Goal: Information Seeking & Learning: Learn about a topic

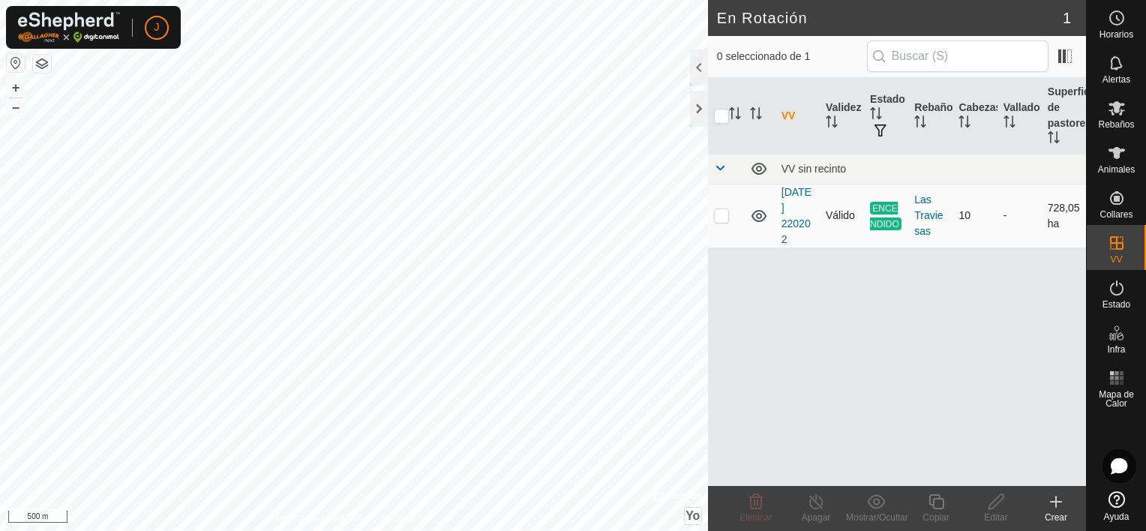
click at [879, 210] on span "ENCENDIDO" at bounding box center [885, 216] width 31 height 28
click at [712, 217] on td at bounding box center [726, 216] width 36 height 64
checkbox input "true"
click at [707, 75] on div at bounding box center [699, 67] width 18 height 36
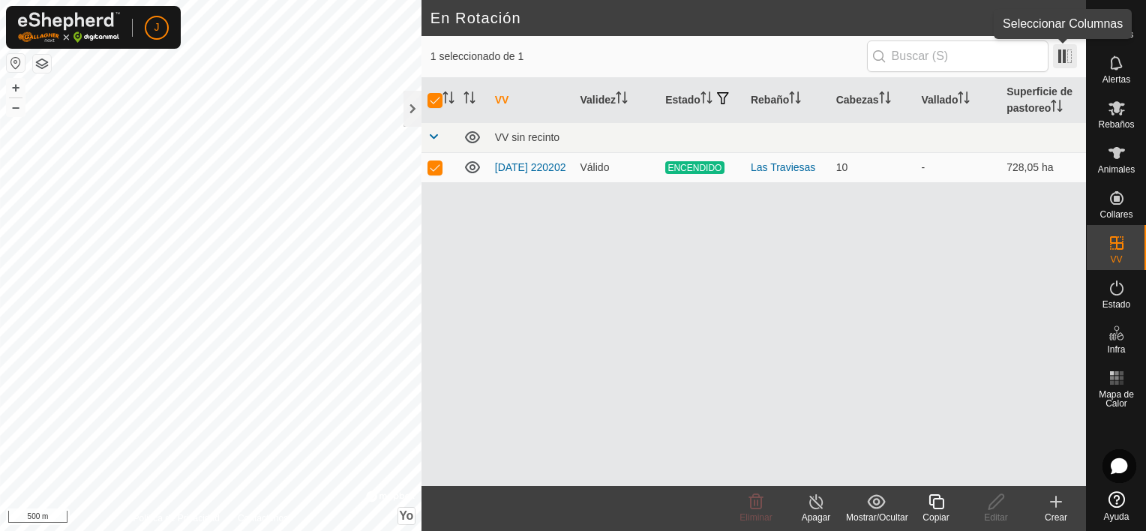
click at [1074, 58] on span at bounding box center [1065, 56] width 24 height 24
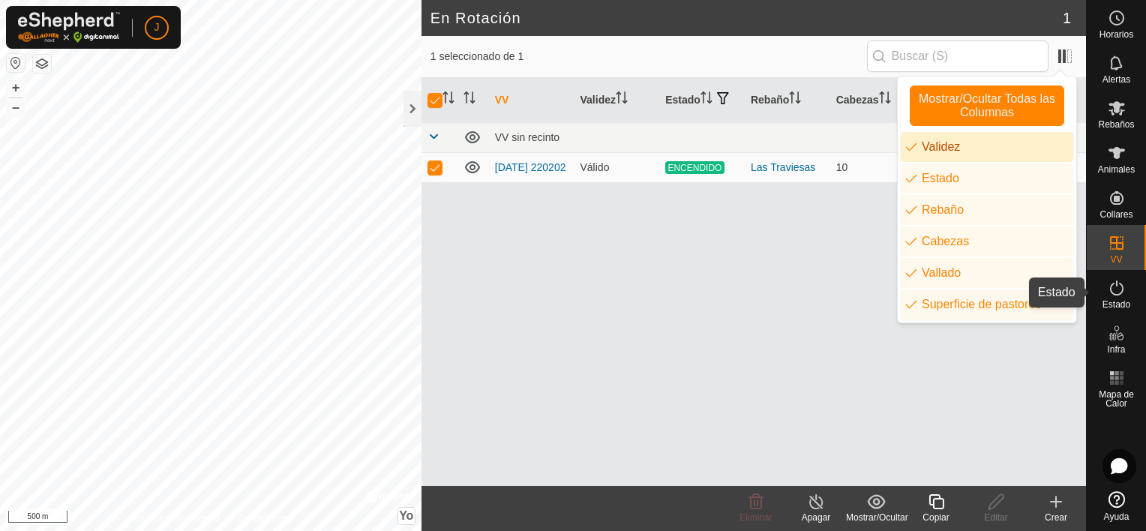
click at [1119, 274] on div "Estado" at bounding box center [1116, 292] width 59 height 45
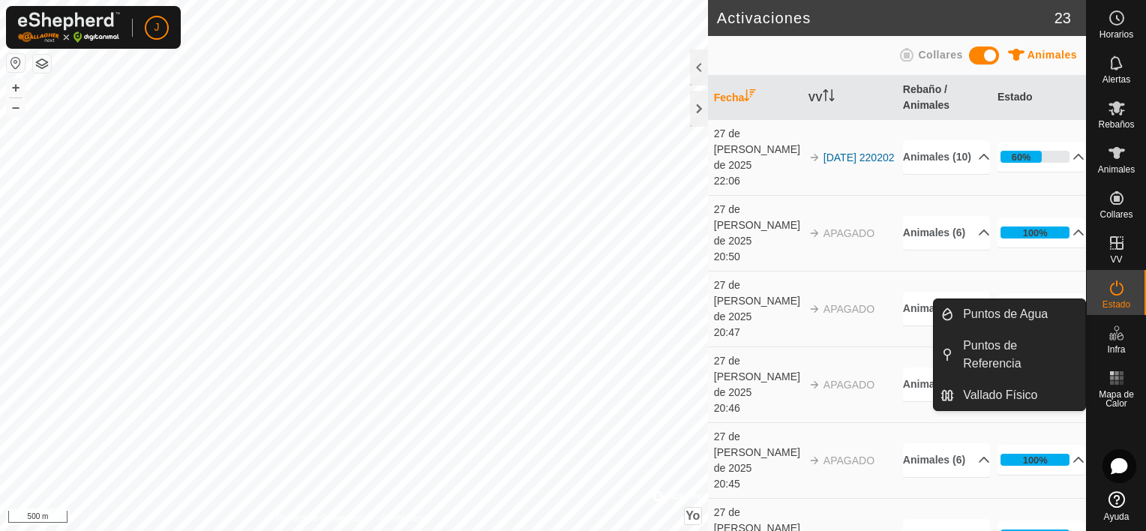
click at [1120, 342] on es-infrastructure-svg-icon at bounding box center [1116, 333] width 27 height 24
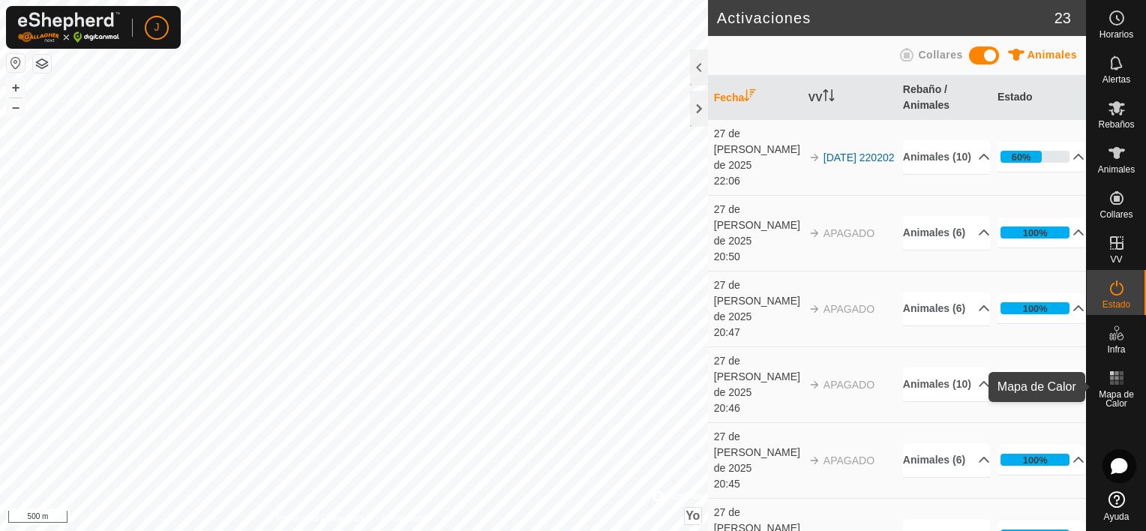
click at [1120, 391] on span "Mapa de Calor" at bounding box center [1116, 399] width 52 height 18
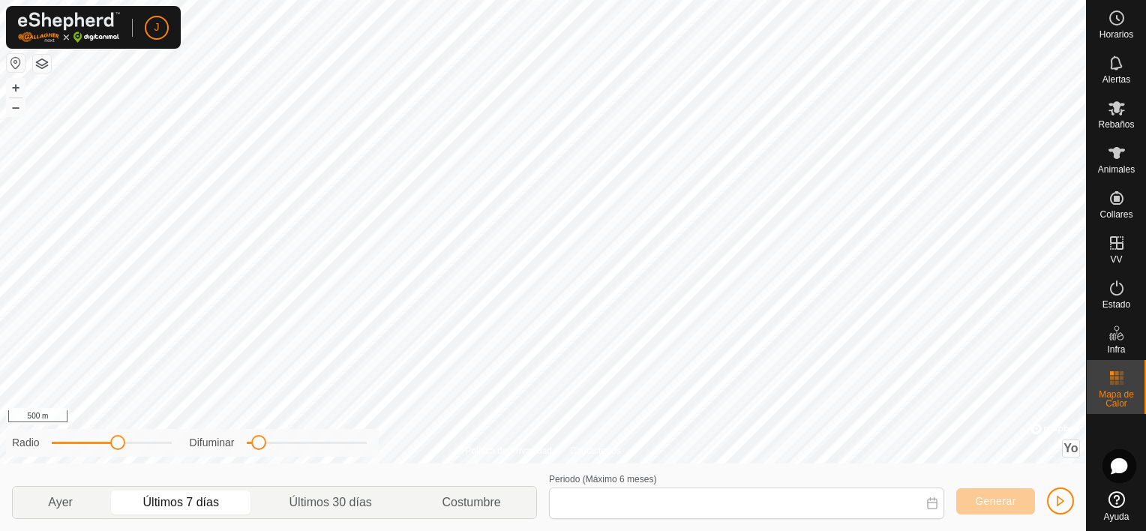
type input "[DATE] - [DATE]"
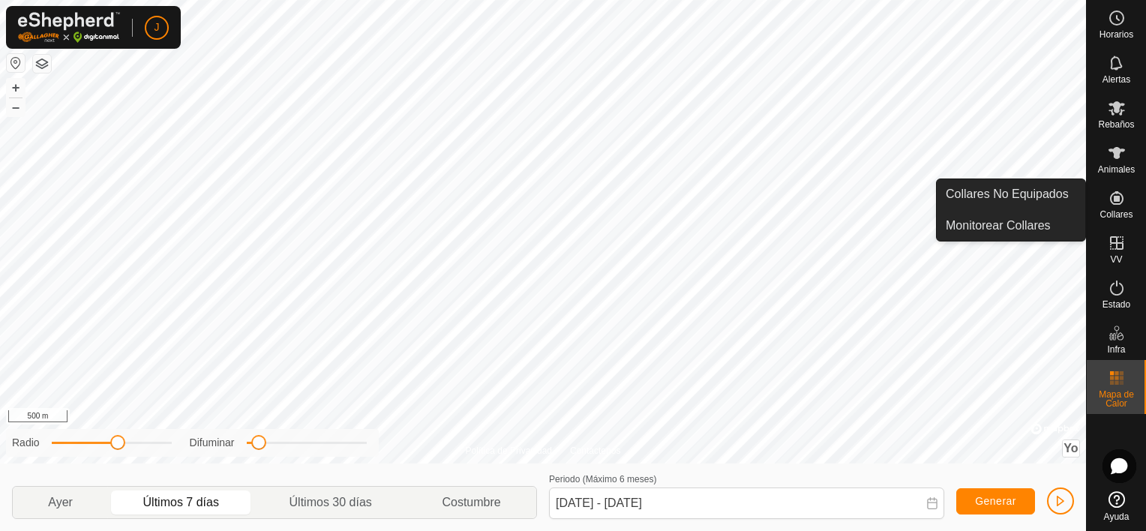
click at [1119, 189] on icon at bounding box center [1117, 198] width 18 height 18
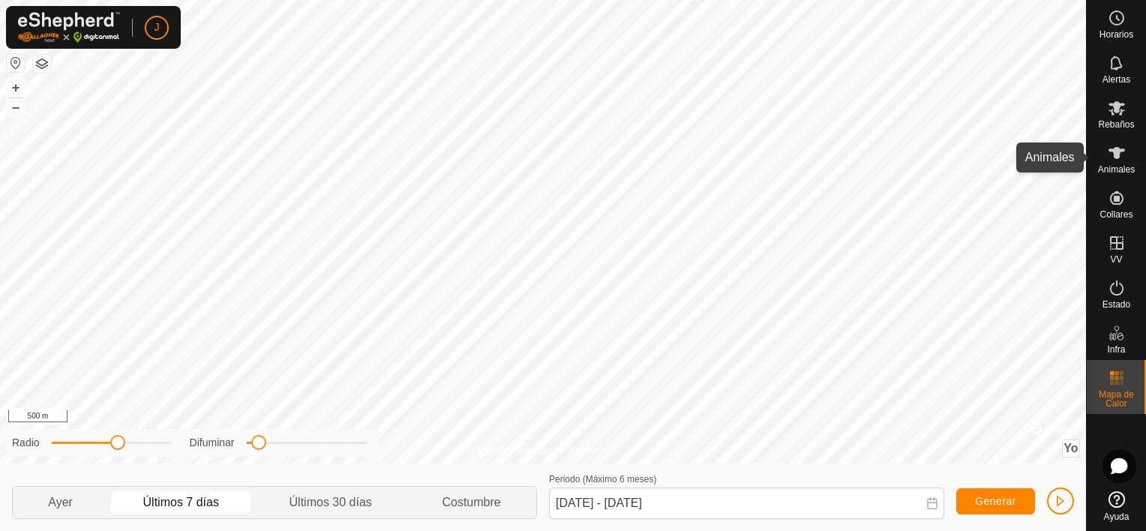
click at [1111, 158] on icon at bounding box center [1117, 153] width 18 height 18
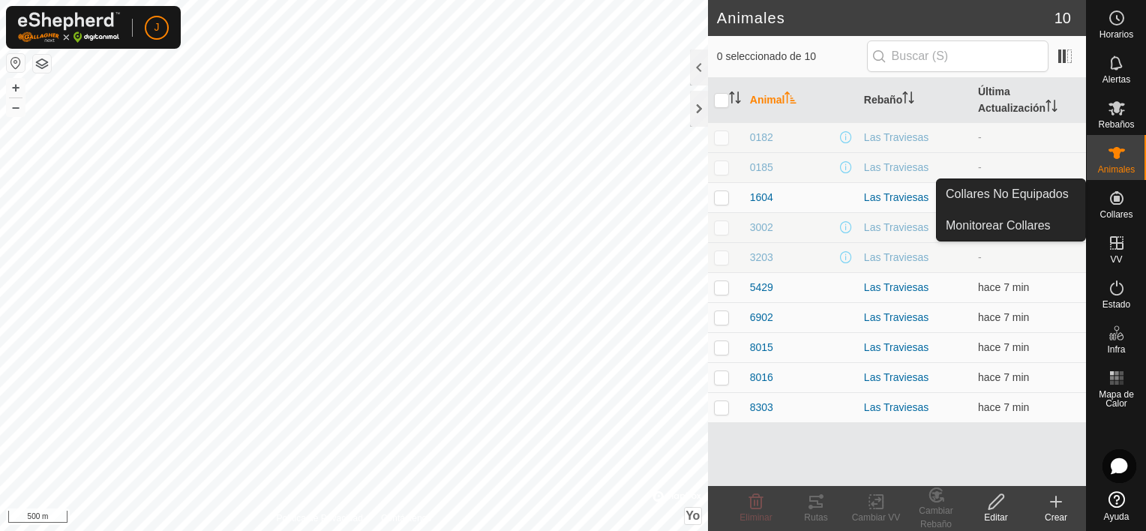
click at [1144, 212] on div "Collares" at bounding box center [1116, 202] width 59 height 45
click at [1045, 193] on link "Collares No Equipados" at bounding box center [1011, 194] width 148 height 30
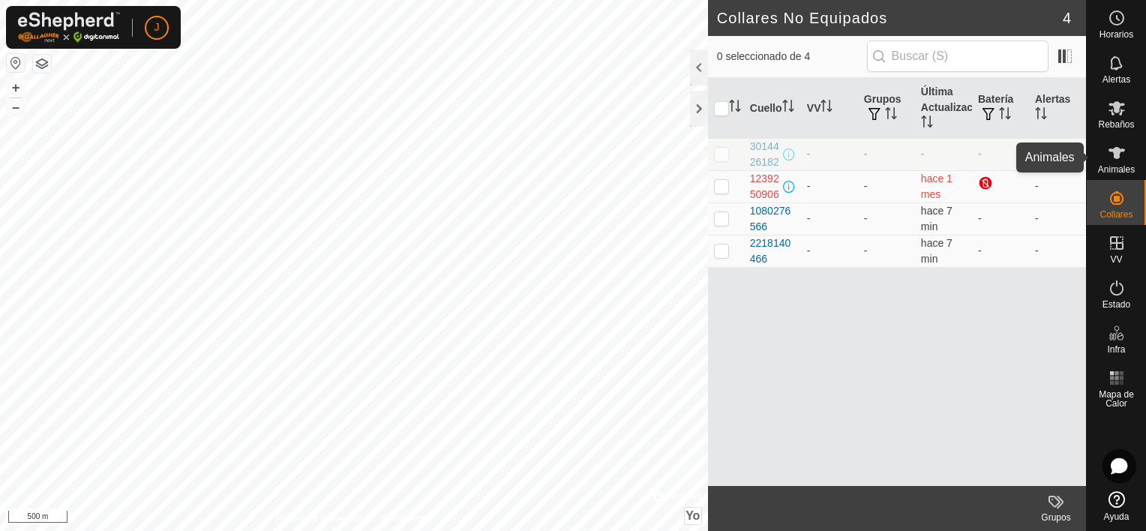
click at [1120, 158] on icon at bounding box center [1117, 153] width 18 height 18
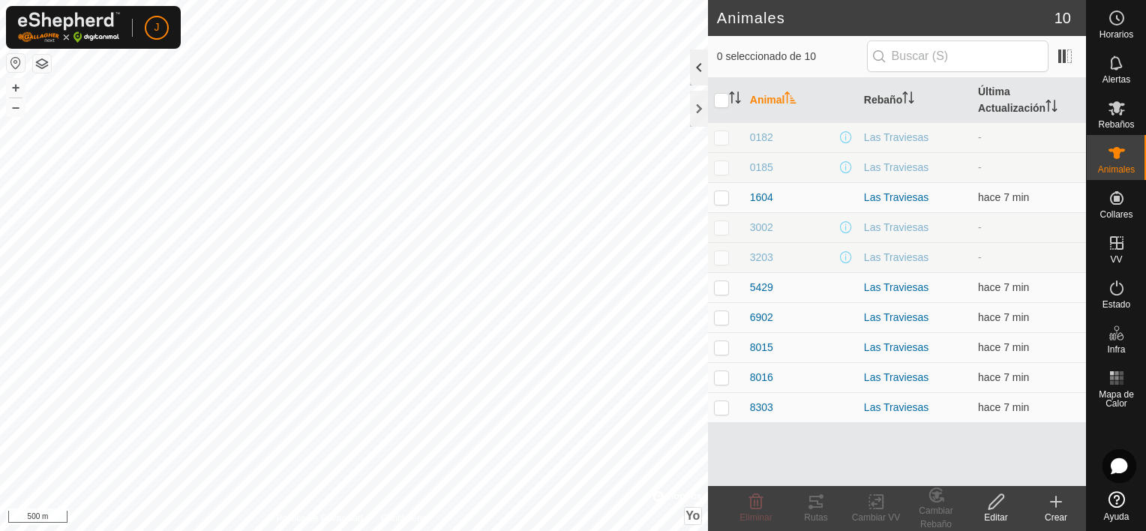
click at [700, 67] on div at bounding box center [699, 67] width 18 height 36
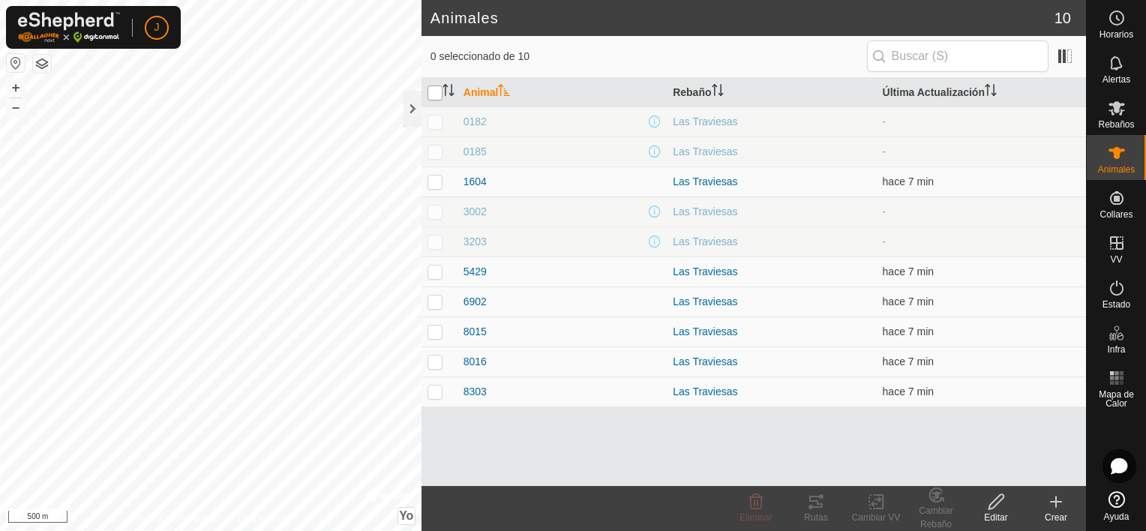
click at [437, 90] on input "checkbox" at bounding box center [434, 92] width 15 height 15
checkbox input "true"
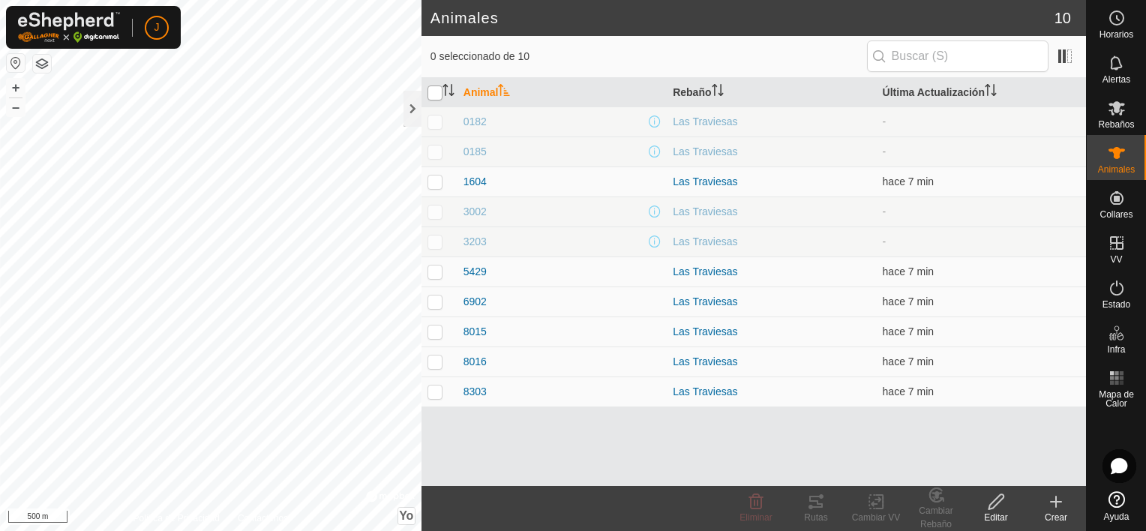
checkbox input "true"
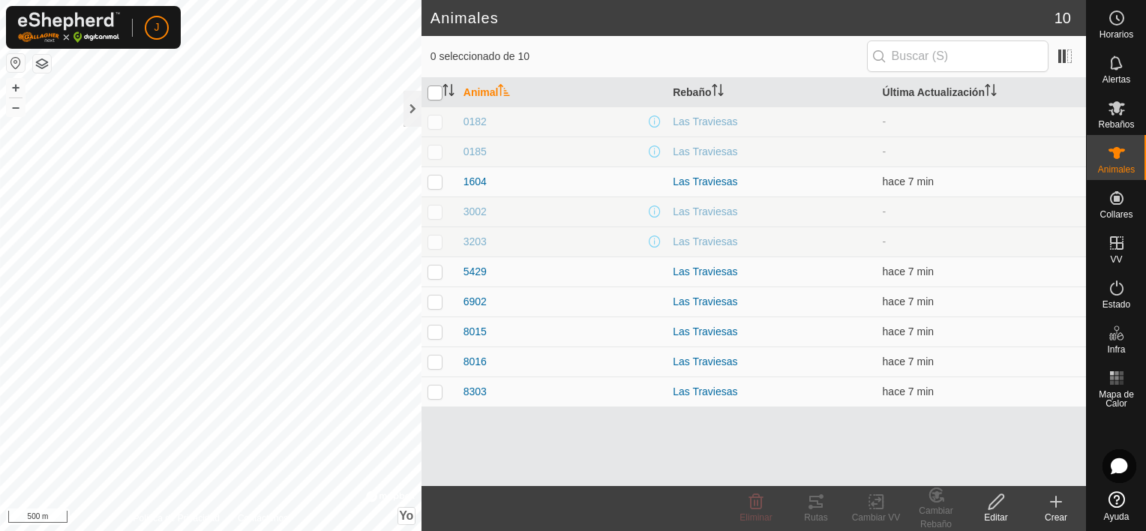
checkbox input "true"
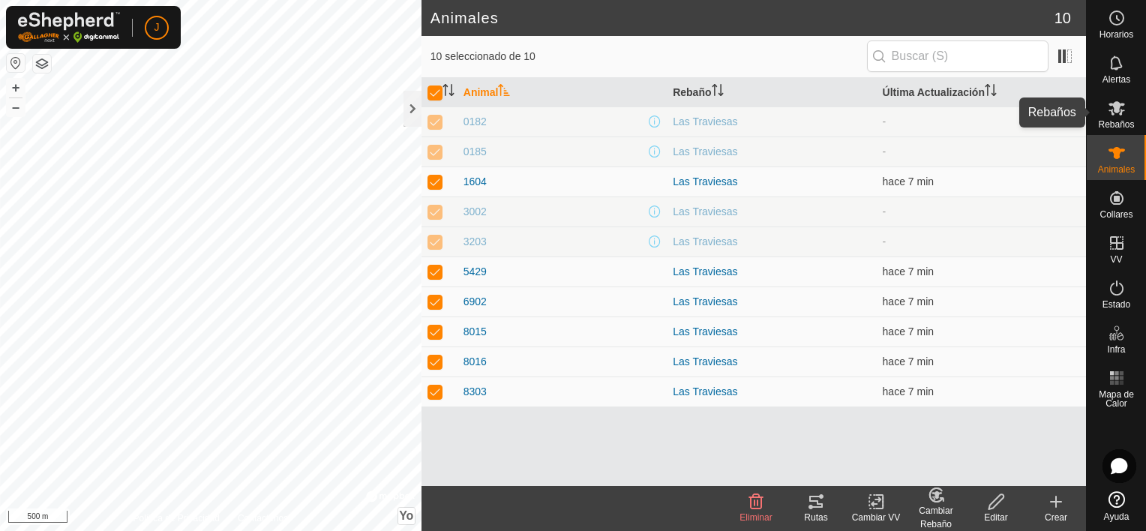
click at [1123, 121] on span "Rebaños" at bounding box center [1116, 124] width 36 height 9
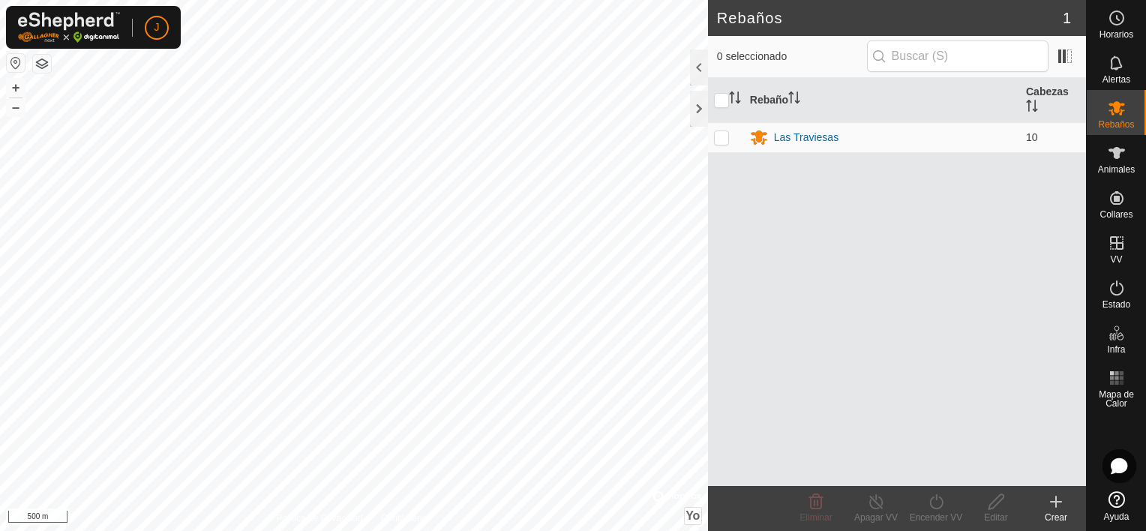
click at [721, 90] on th at bounding box center [726, 100] width 36 height 45
click at [720, 93] on input "checkbox" at bounding box center [721, 100] width 15 height 15
checkbox input "true"
click at [878, 500] on icon at bounding box center [876, 502] width 19 height 18
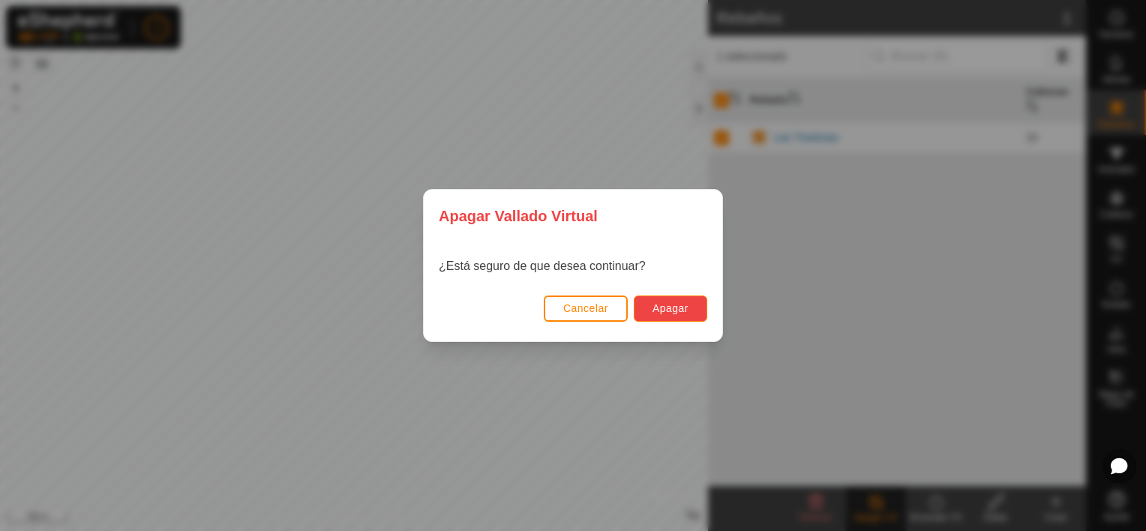
click at [669, 311] on span "Apagar" at bounding box center [670, 308] width 36 height 12
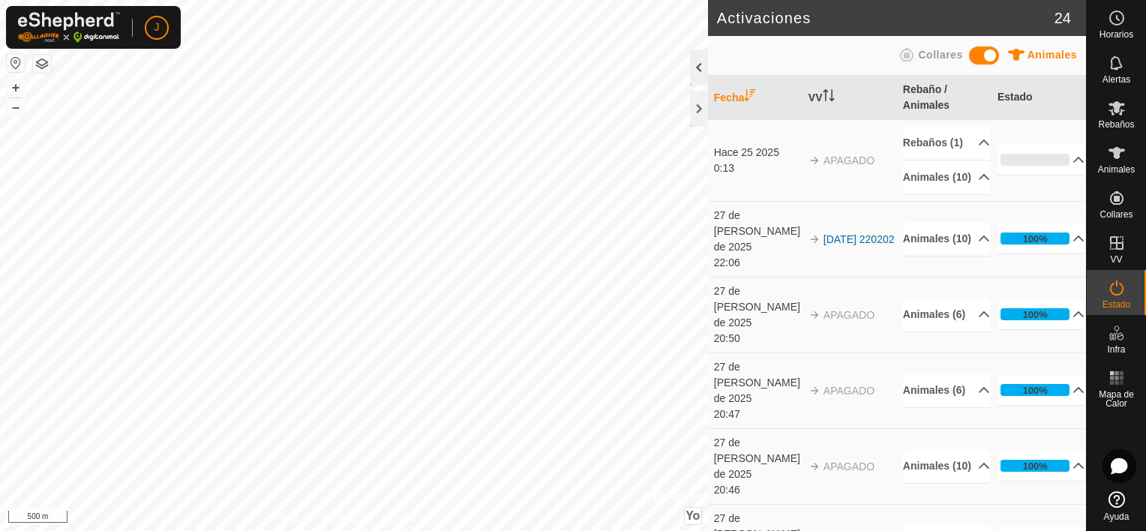
click at [701, 67] on div at bounding box center [699, 67] width 18 height 36
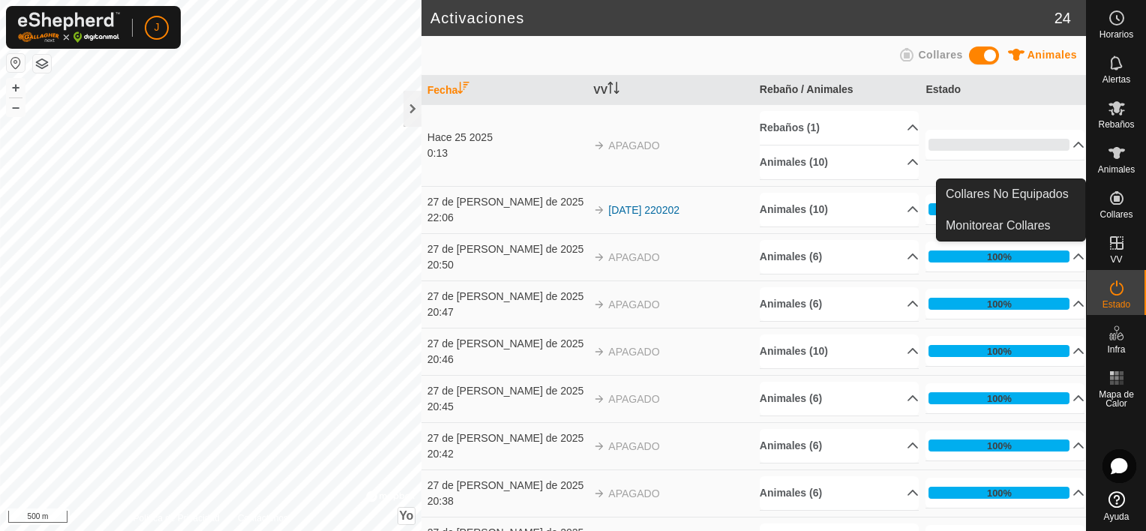
click at [1121, 211] on span "Collares" at bounding box center [1115, 214] width 33 height 9
click at [1022, 229] on link "Monitorear Collares" at bounding box center [1011, 226] width 148 height 30
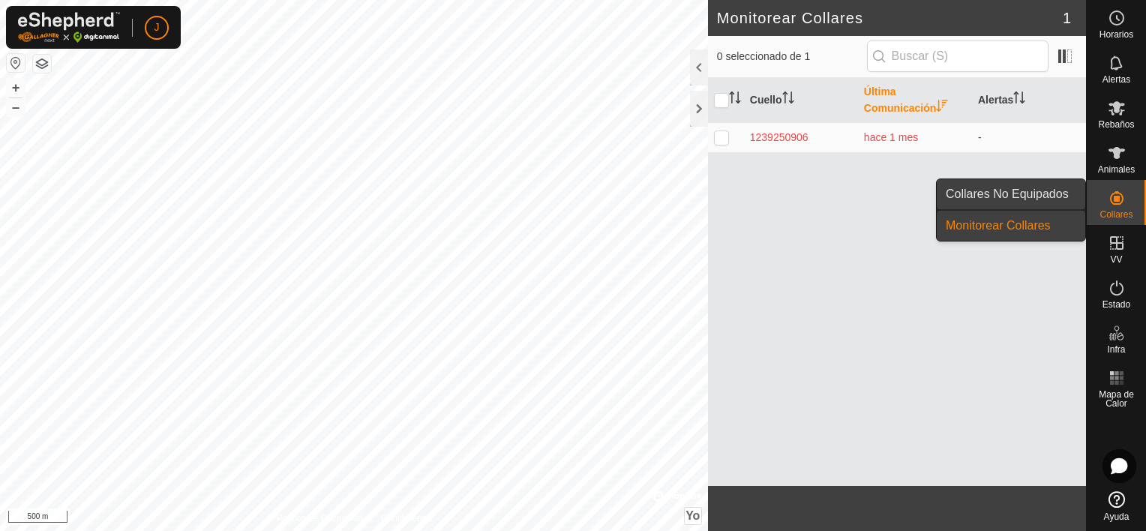
click at [1039, 190] on link "Collares No Equipados" at bounding box center [1011, 194] width 148 height 30
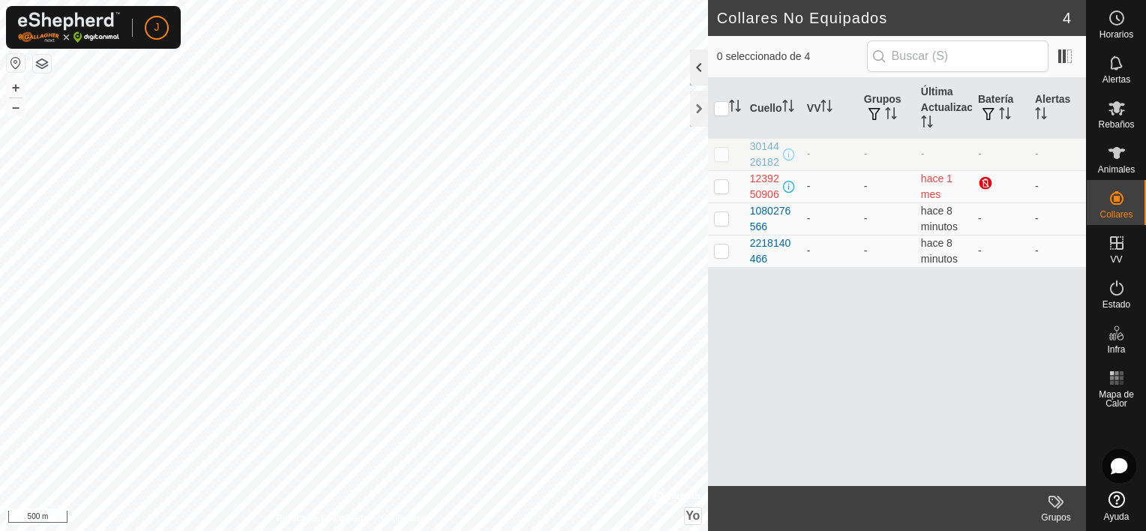
click at [694, 59] on div at bounding box center [699, 67] width 18 height 36
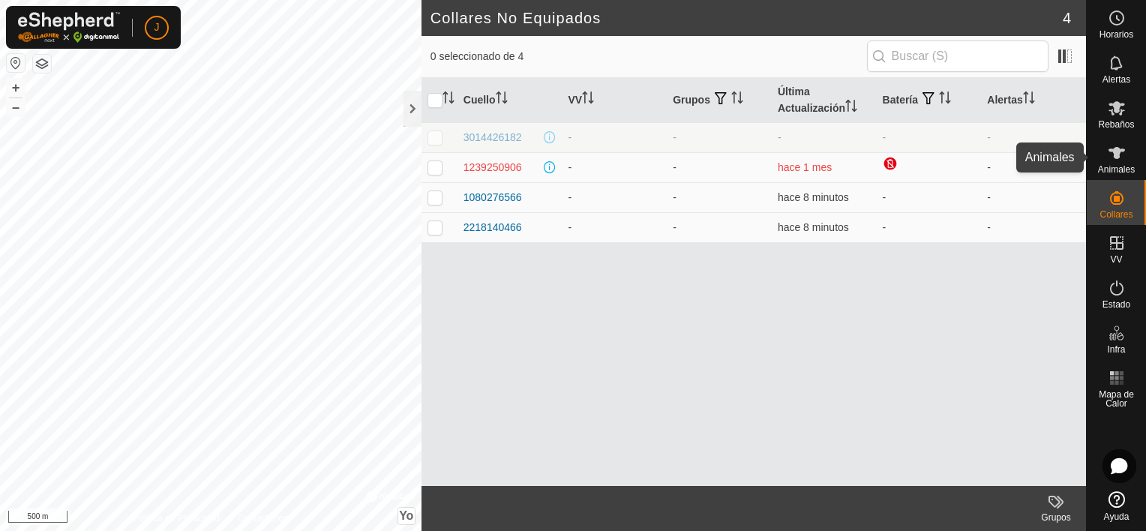
click at [1122, 155] on icon at bounding box center [1117, 153] width 18 height 18
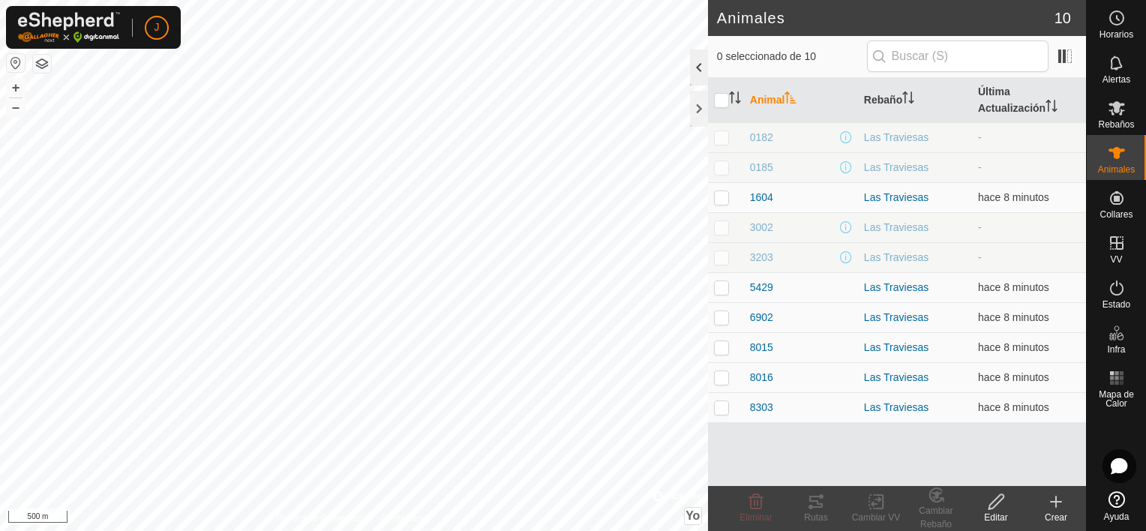
click at [697, 67] on div at bounding box center [699, 67] width 18 height 36
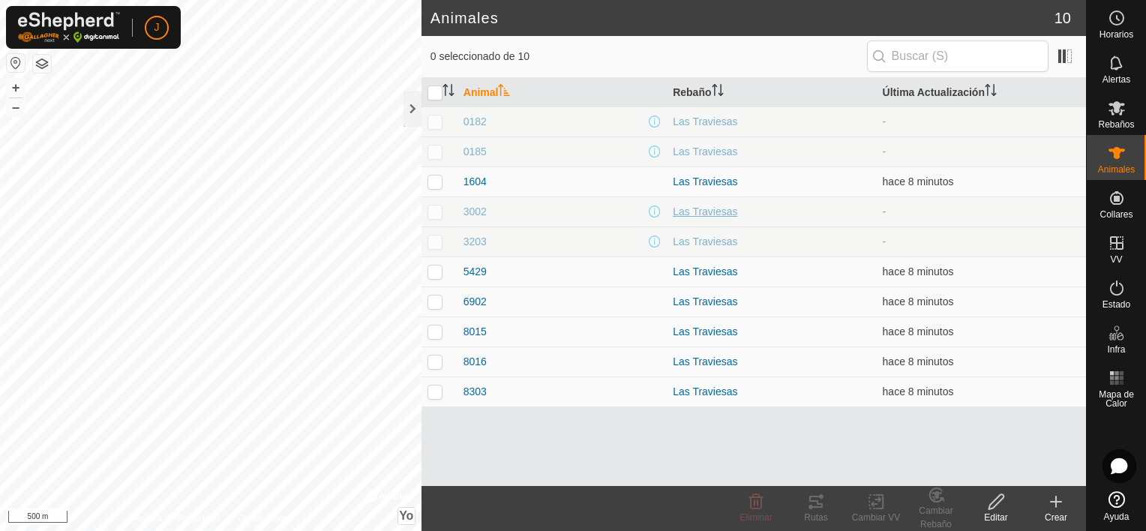
click at [680, 214] on div "Las Traviesas" at bounding box center [771, 212] width 197 height 16
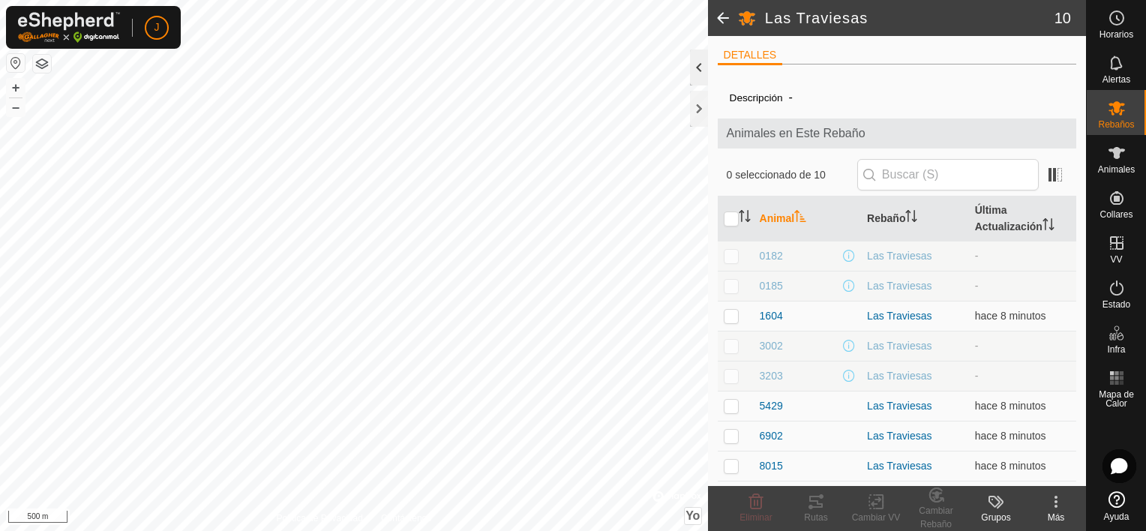
click at [697, 69] on div at bounding box center [699, 67] width 18 height 36
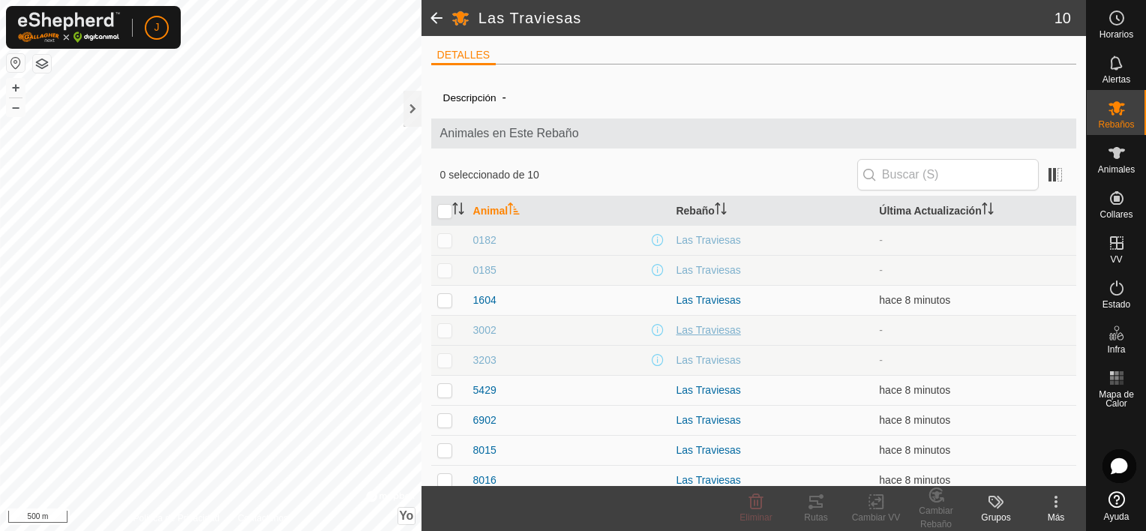
click at [676, 331] on div "Las Traviesas" at bounding box center [771, 330] width 191 height 16
click at [478, 328] on span "3002" at bounding box center [484, 330] width 23 height 16
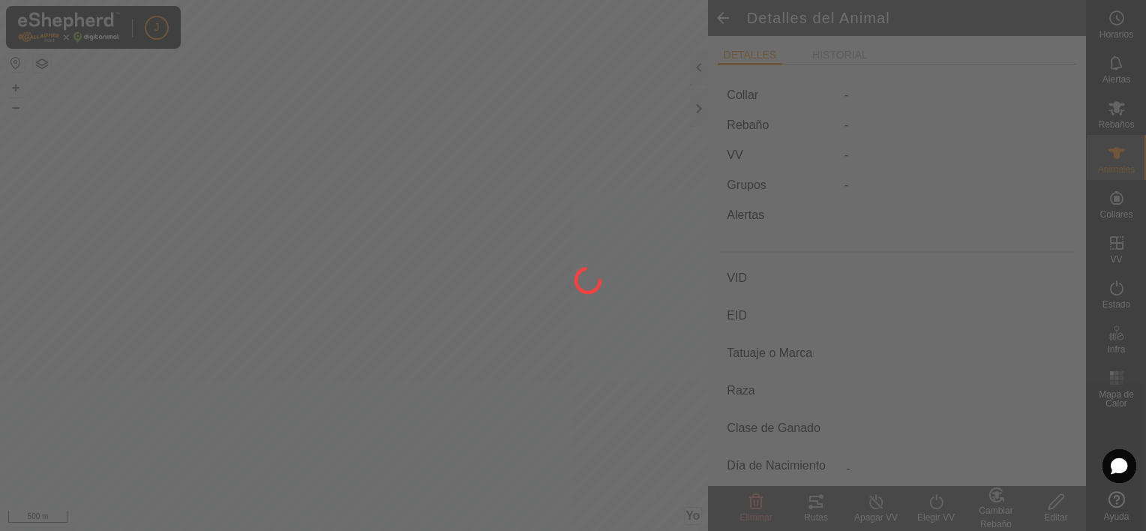
type input "3002"
type input "-"
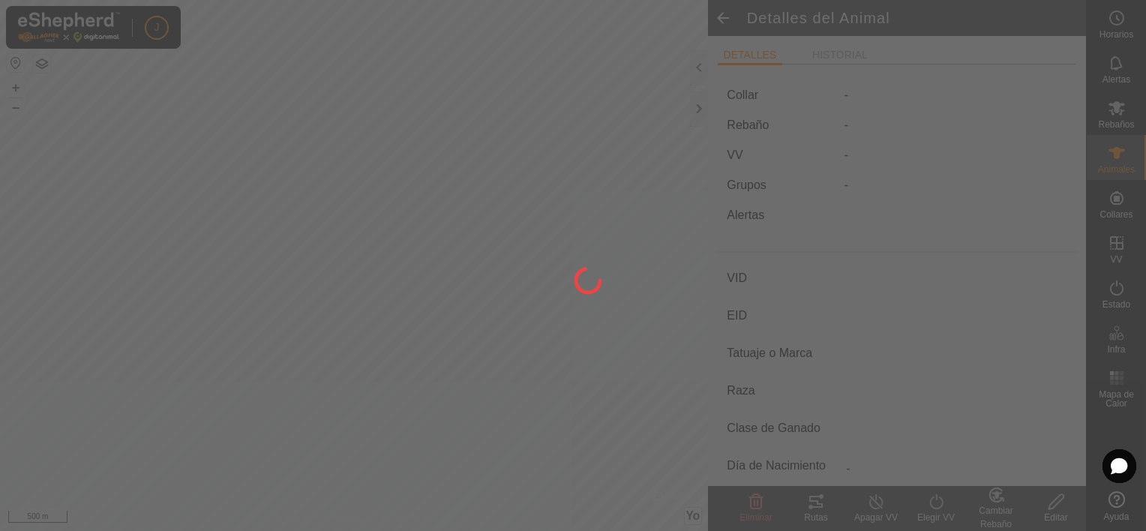
type input "0 kg"
type input "-"
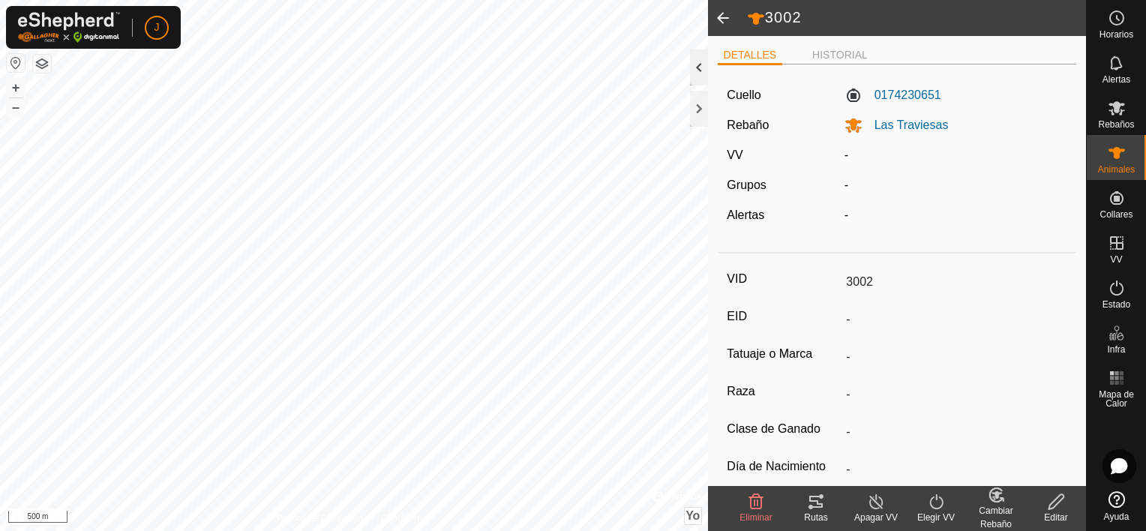
click at [696, 64] on div at bounding box center [699, 67] width 18 height 36
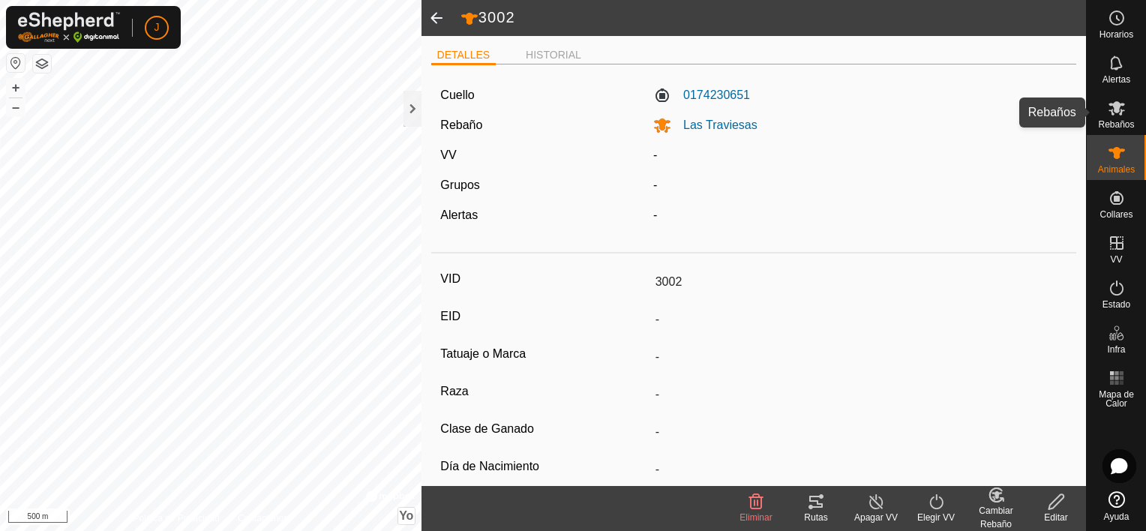
click at [1120, 113] on icon at bounding box center [1116, 108] width 16 height 14
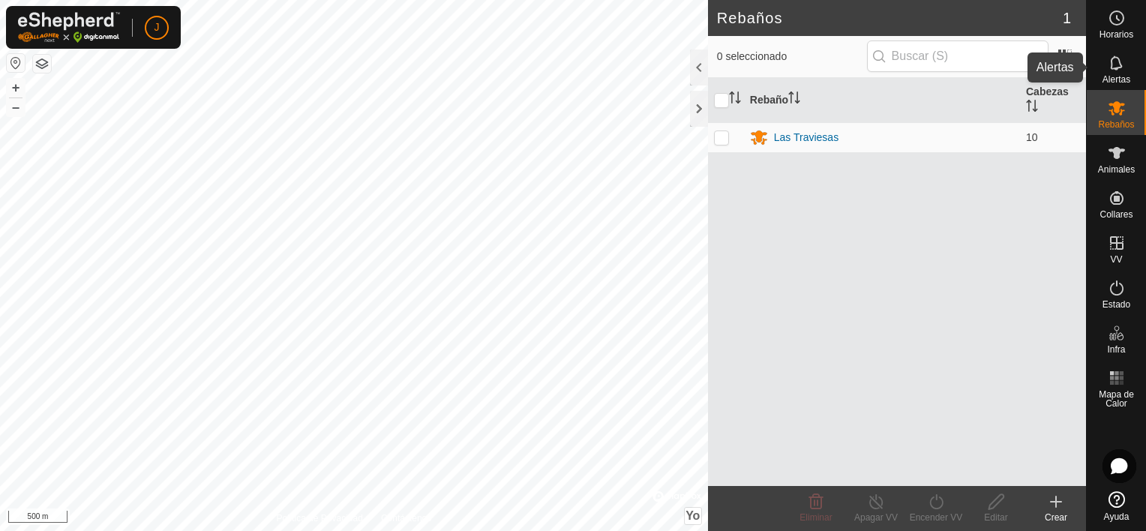
click at [1125, 75] on span "Alertas" at bounding box center [1116, 79] width 28 height 9
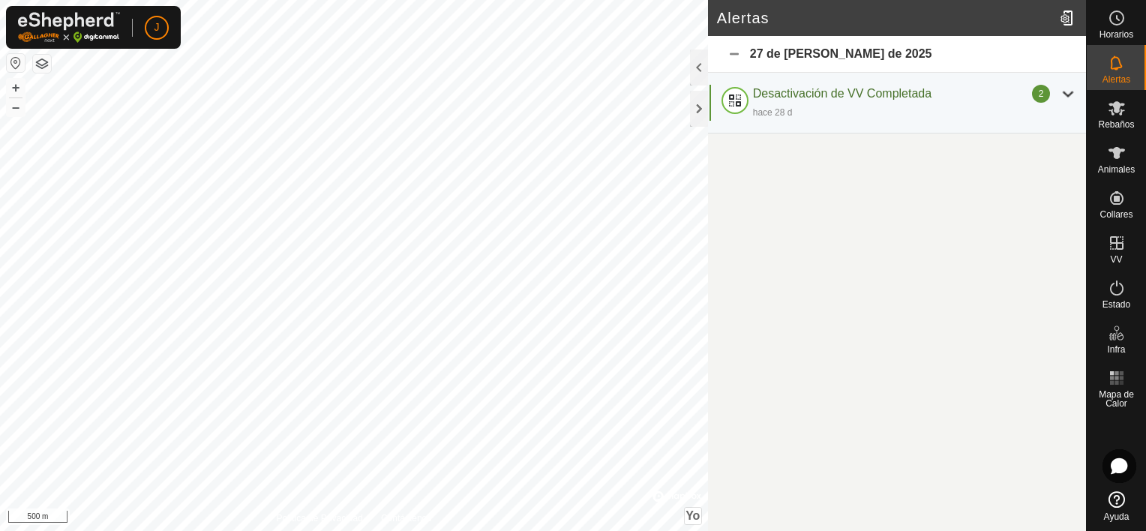
click at [713, 65] on div "27 de [PERSON_NAME] de 2025" at bounding box center [897, 54] width 378 height 37
click at [698, 67] on div at bounding box center [699, 67] width 18 height 36
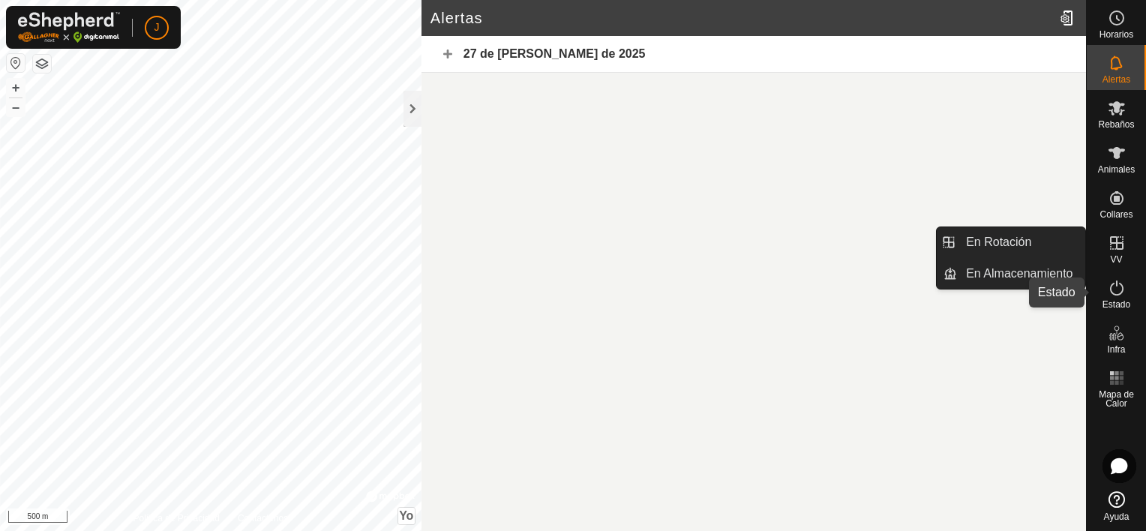
click at [1099, 292] on div "Estado" at bounding box center [1116, 292] width 59 height 45
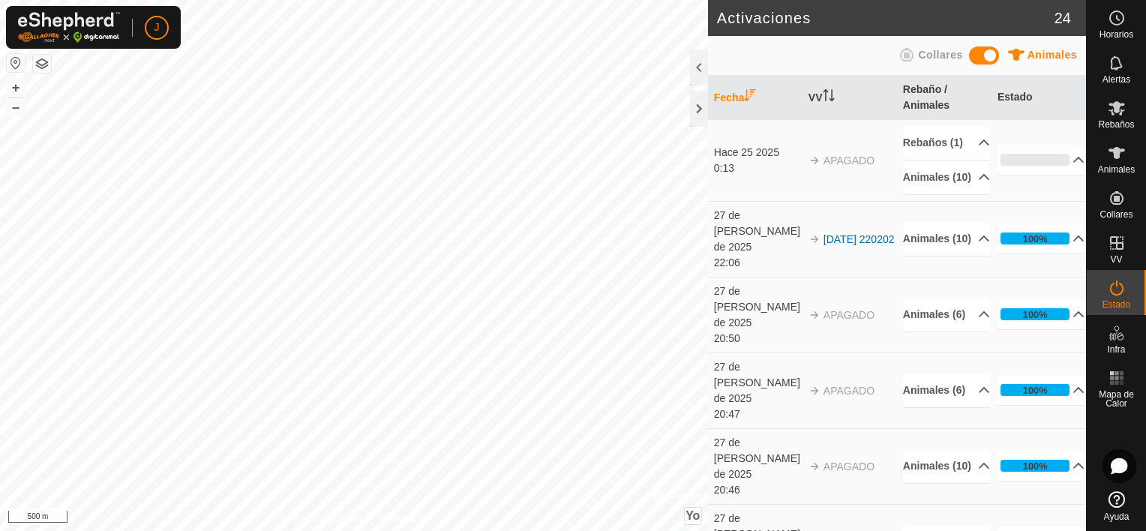
click at [690, 60] on div at bounding box center [699, 67] width 18 height 36
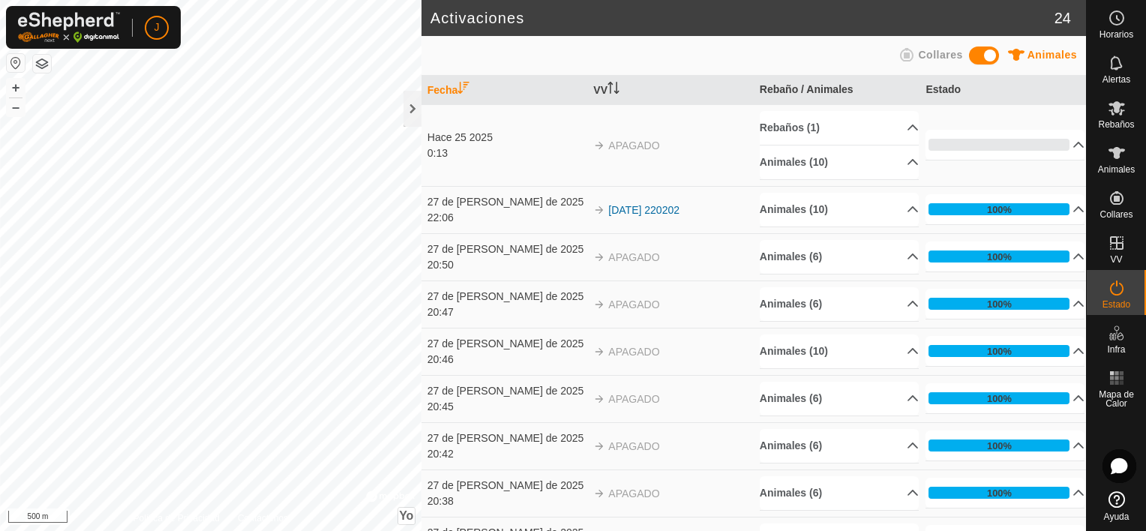
click at [633, 139] on font "APAGADO" at bounding box center [633, 145] width 51 height 12
click at [438, 145] on div "0:13" at bounding box center [506, 153] width 159 height 16
click at [1061, 145] on p-accordion-header "0%" at bounding box center [1004, 145] width 159 height 30
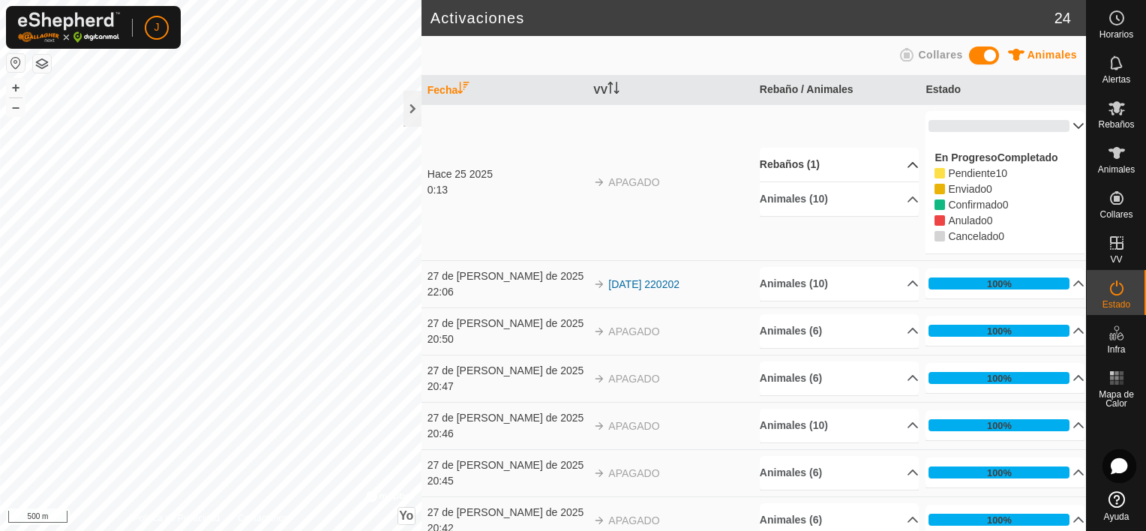
click at [899, 160] on p-accordion-header "Rebaños (1)" at bounding box center [839, 165] width 159 height 34
click at [898, 216] on p-accordion-header "Animales (10)" at bounding box center [839, 219] width 159 height 34
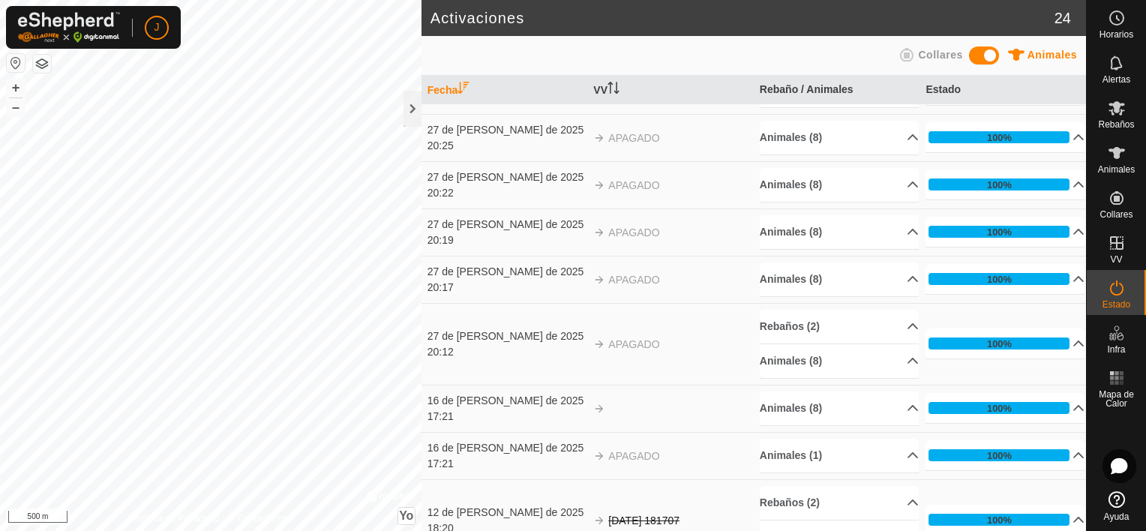
scroll to position [750, 0]
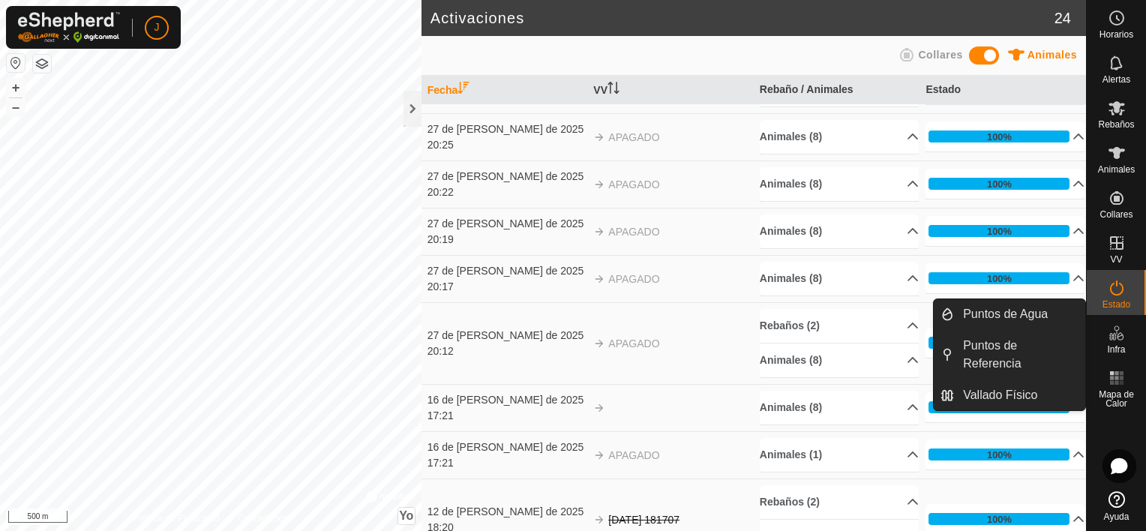
click at [1114, 333] on icon at bounding box center [1111, 336] width 7 height 7
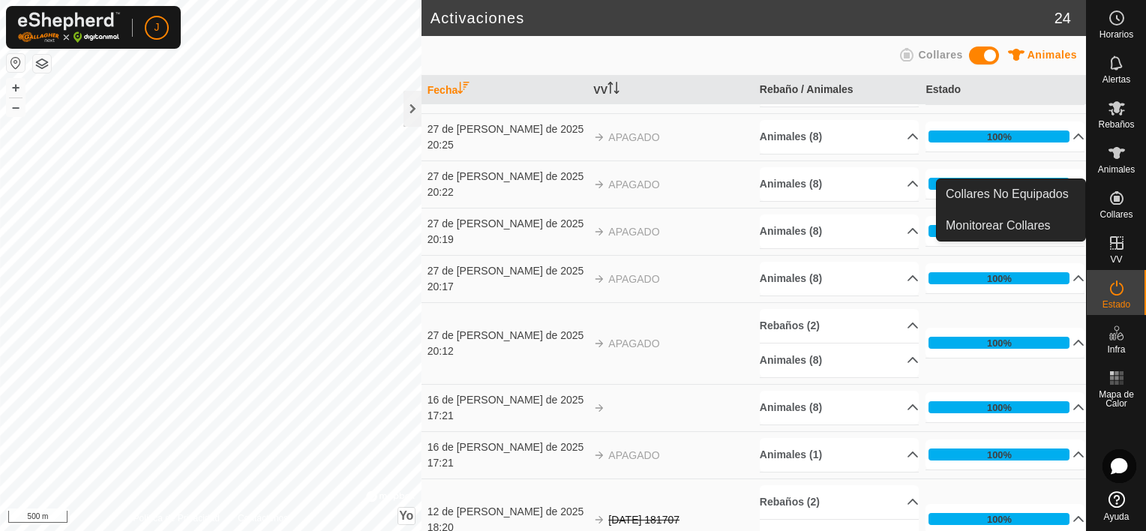
click at [1116, 197] on icon at bounding box center [1116, 197] width 13 height 13
click at [1041, 190] on link "Collares No Equipados" at bounding box center [1011, 194] width 148 height 30
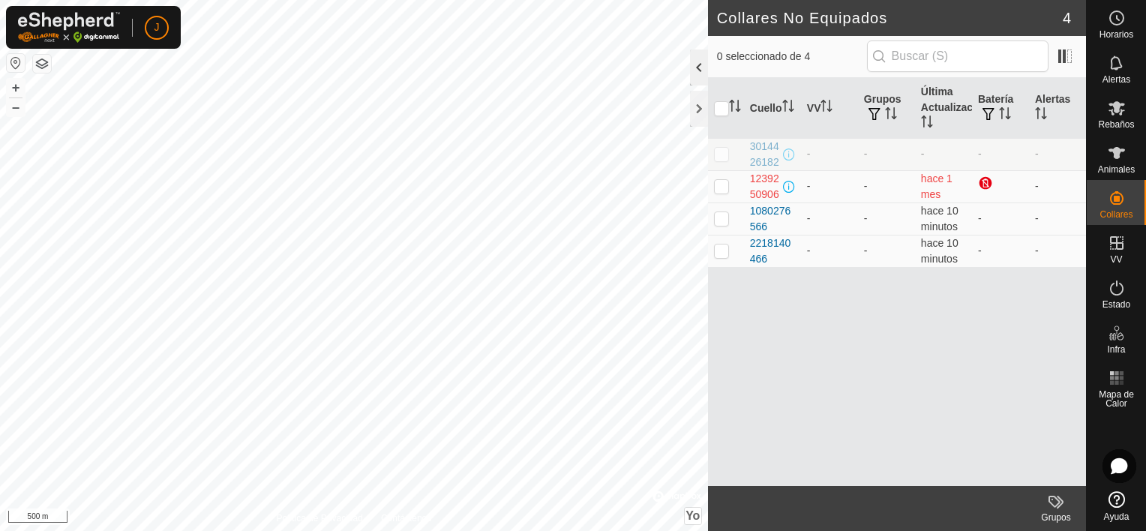
click at [696, 54] on div at bounding box center [699, 67] width 18 height 36
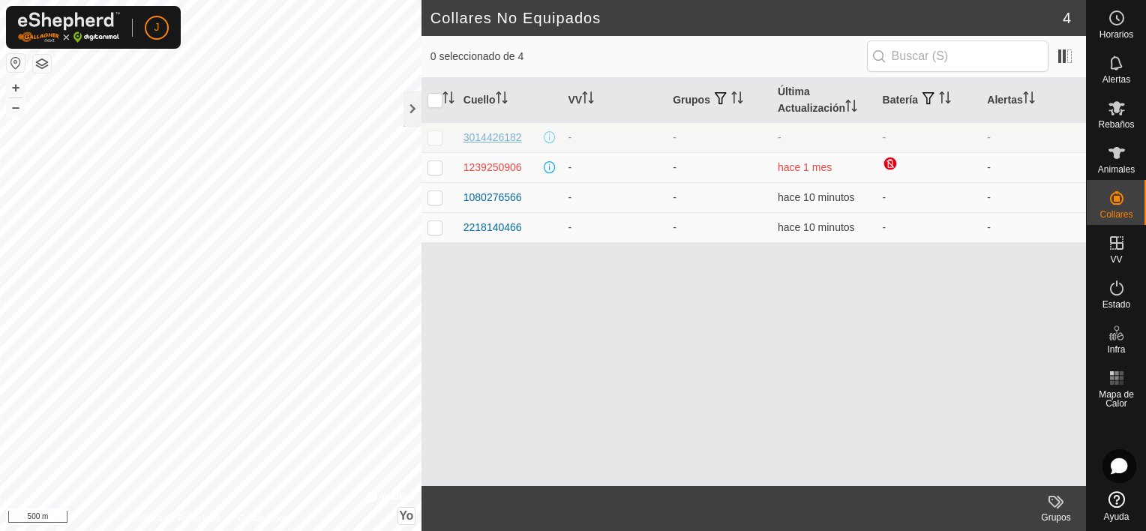
click at [519, 132] on div "3014426182" at bounding box center [492, 138] width 58 height 16
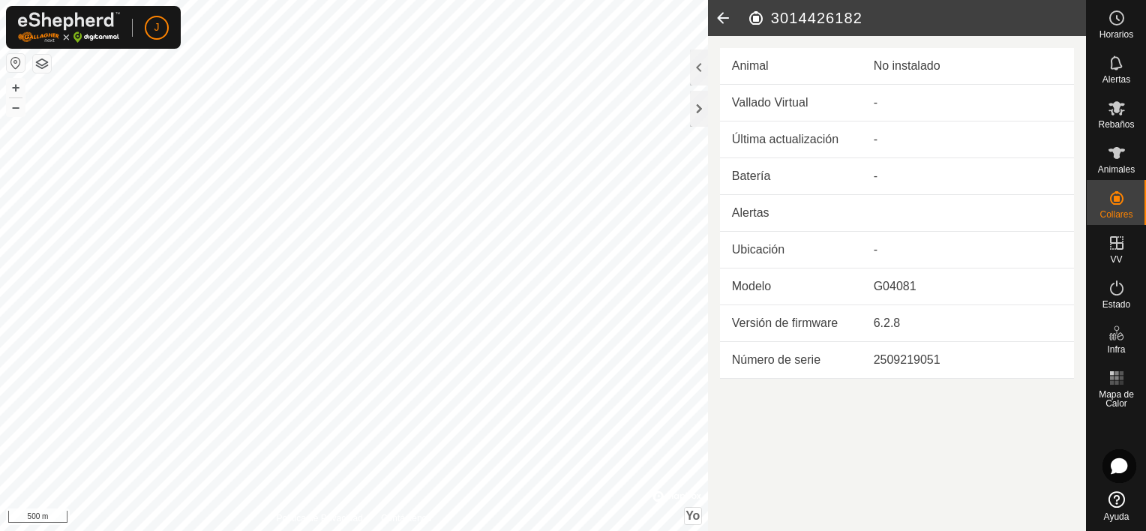
click at [719, 16] on icon at bounding box center [723, 18] width 30 height 36
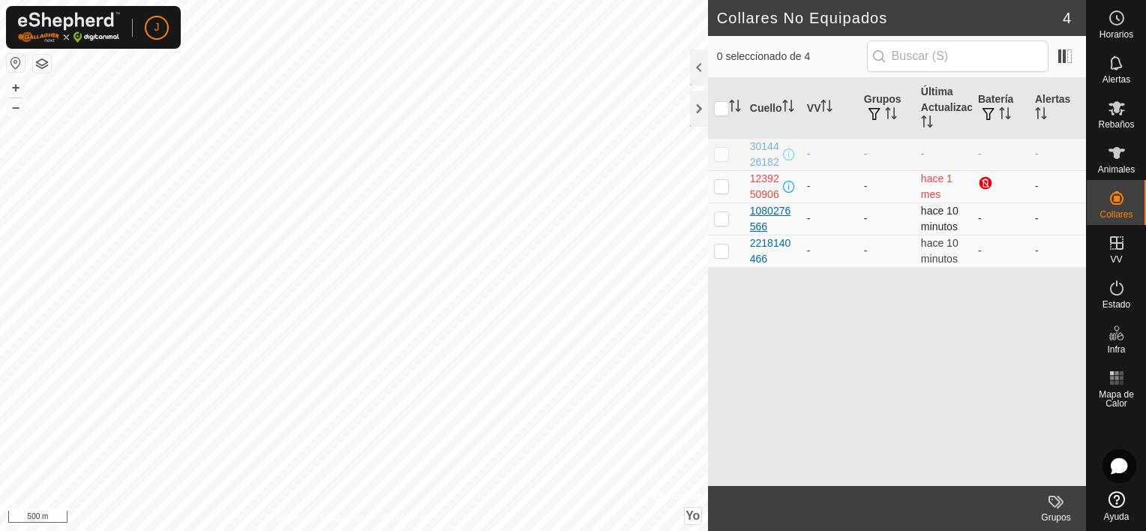
click at [782, 206] on div "1080276566" at bounding box center [772, 218] width 45 height 31
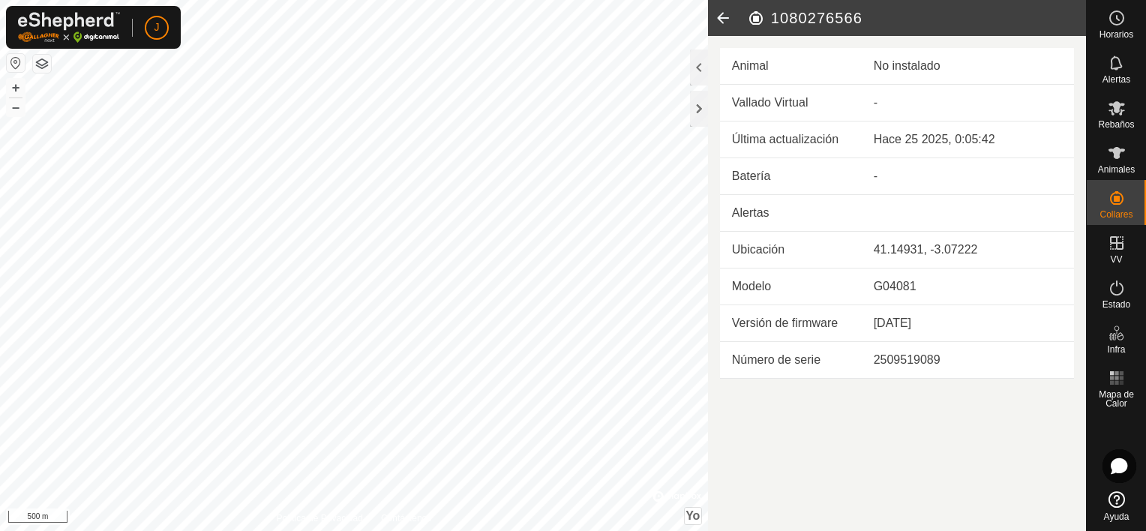
click at [730, 12] on icon at bounding box center [723, 18] width 30 height 36
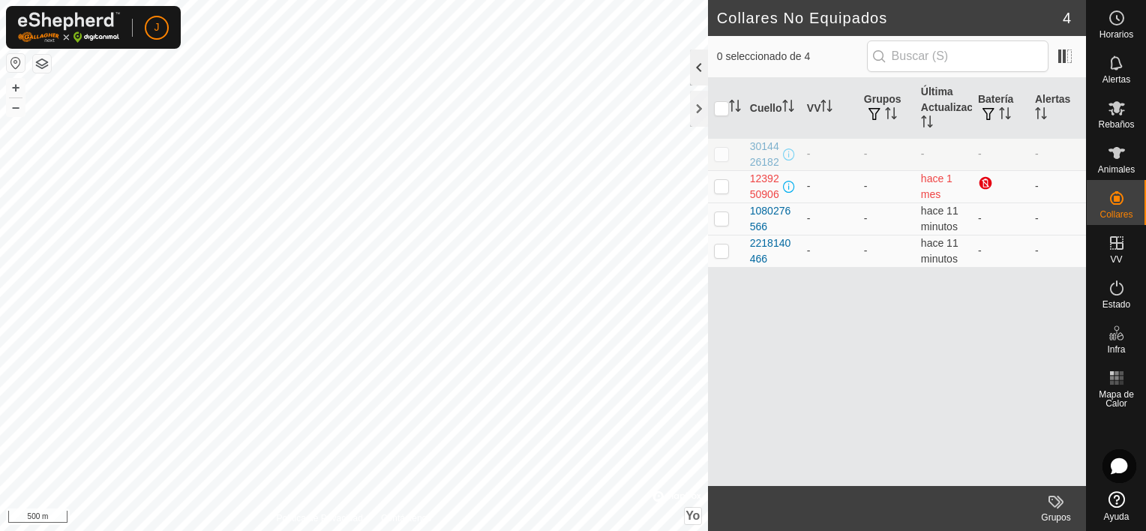
click at [699, 62] on div at bounding box center [699, 67] width 18 height 36
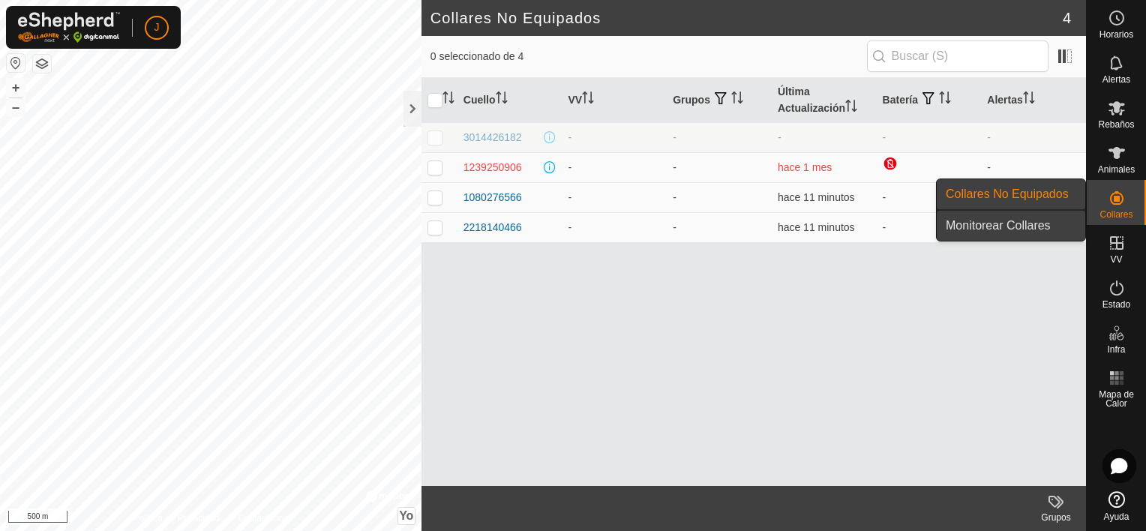
click at [1037, 227] on link "Monitorear Collares" at bounding box center [1011, 226] width 148 height 30
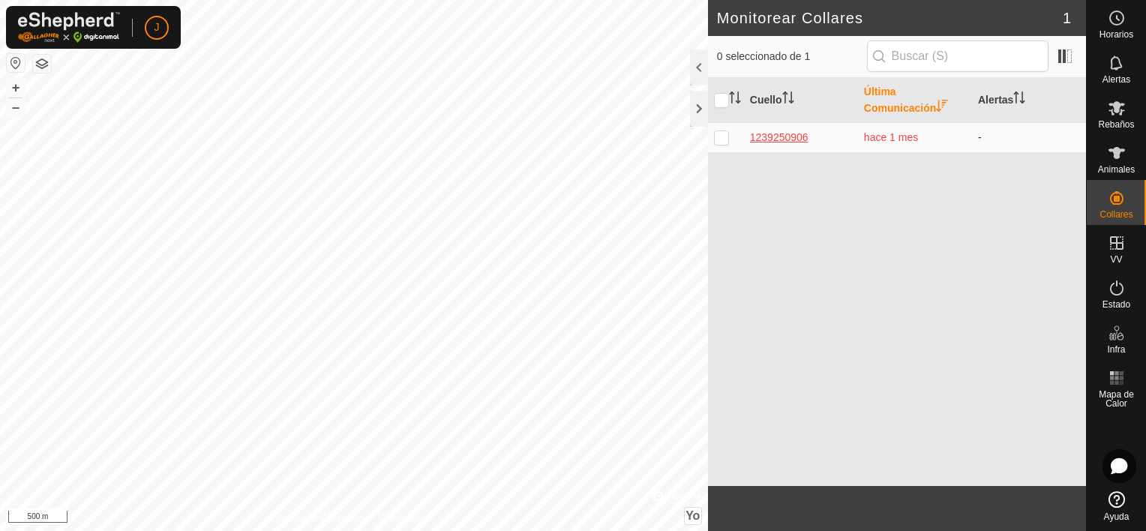
click at [789, 133] on div "1239250906" at bounding box center [801, 138] width 102 height 16
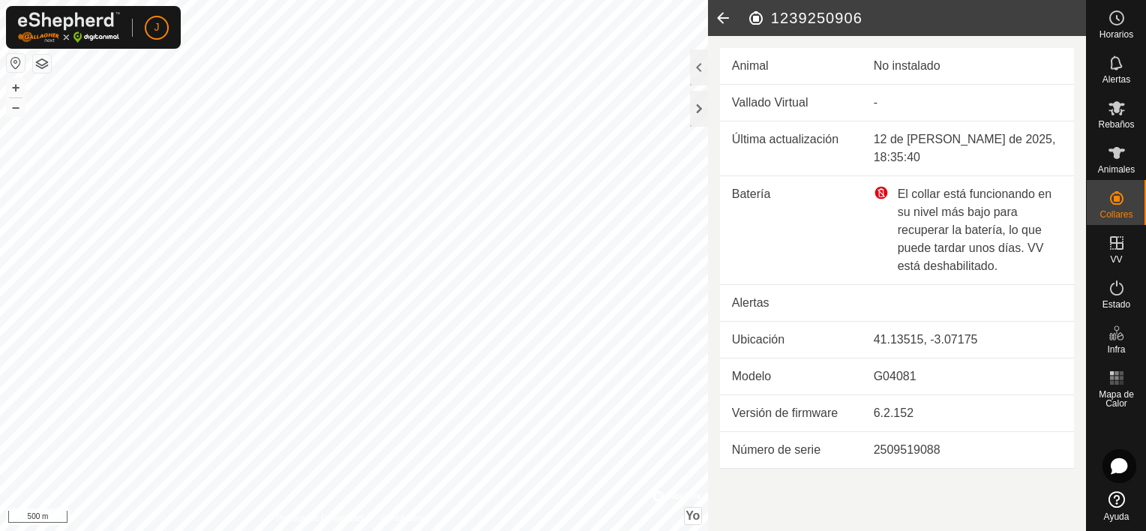
click at [729, 15] on icon at bounding box center [723, 18] width 30 height 36
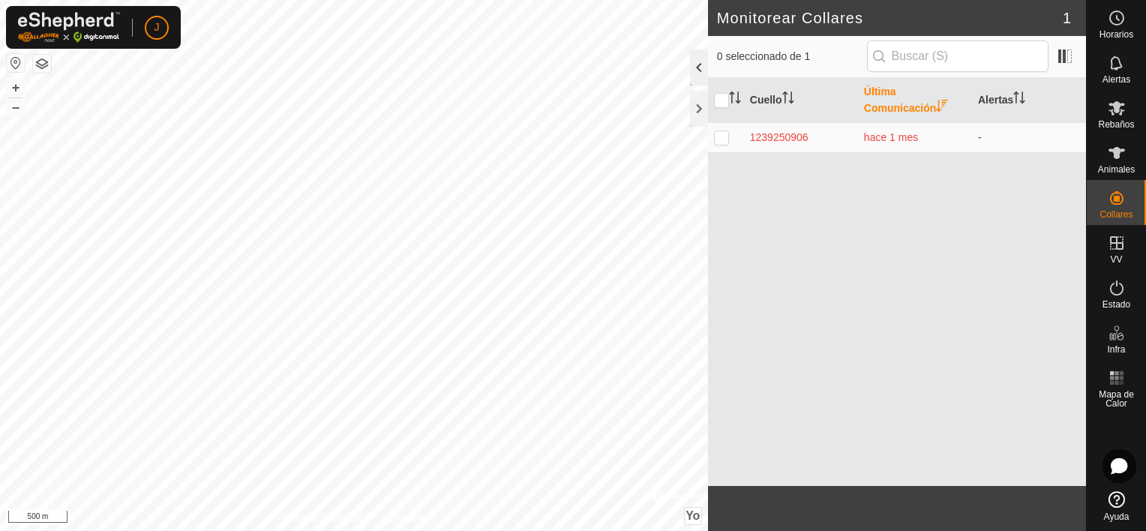
click at [691, 73] on div at bounding box center [699, 67] width 18 height 36
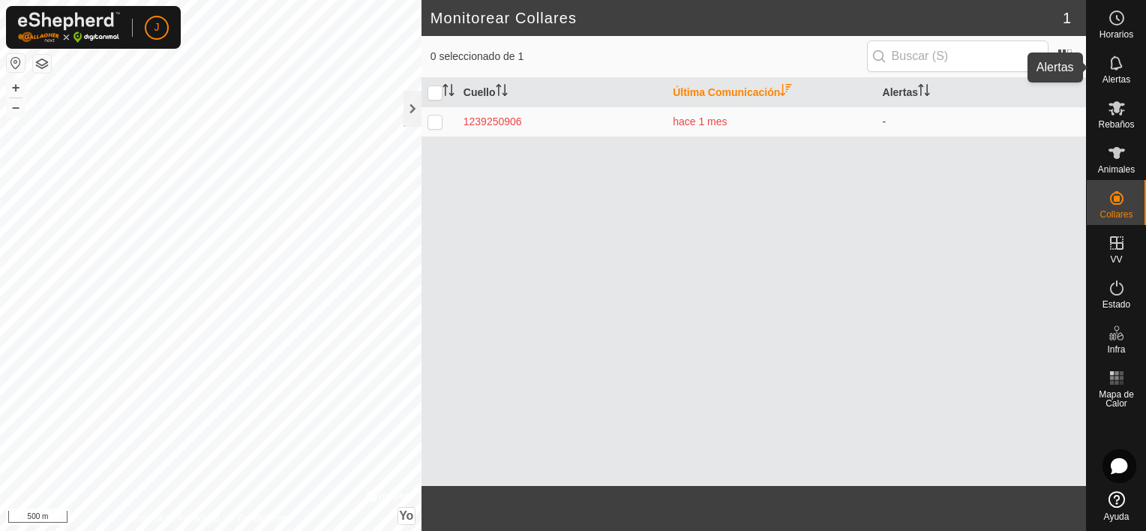
click at [1092, 64] on div "Alertas" at bounding box center [1116, 67] width 59 height 45
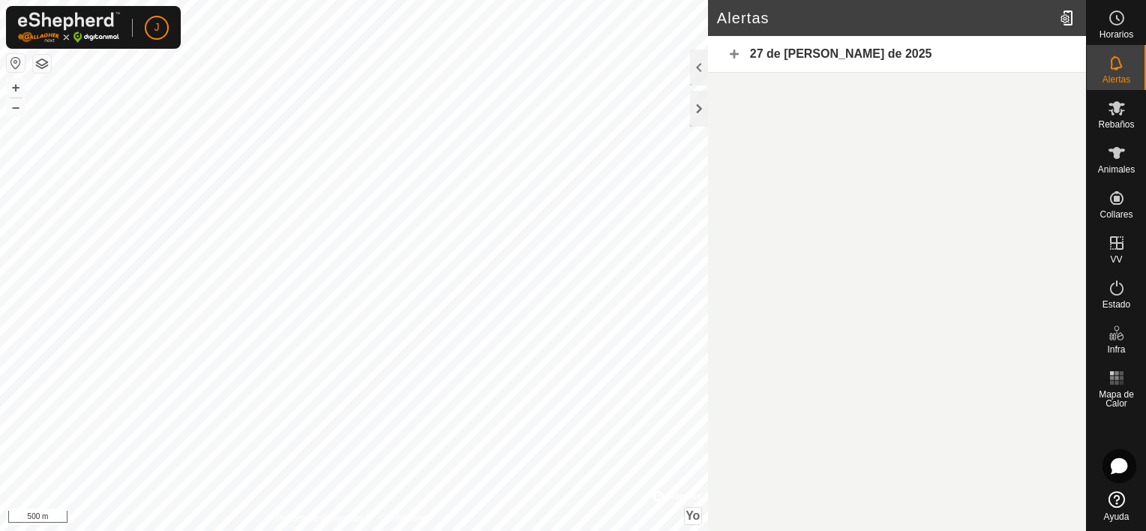
click at [737, 48] on div "27 de [PERSON_NAME] de 2025" at bounding box center [897, 54] width 378 height 37
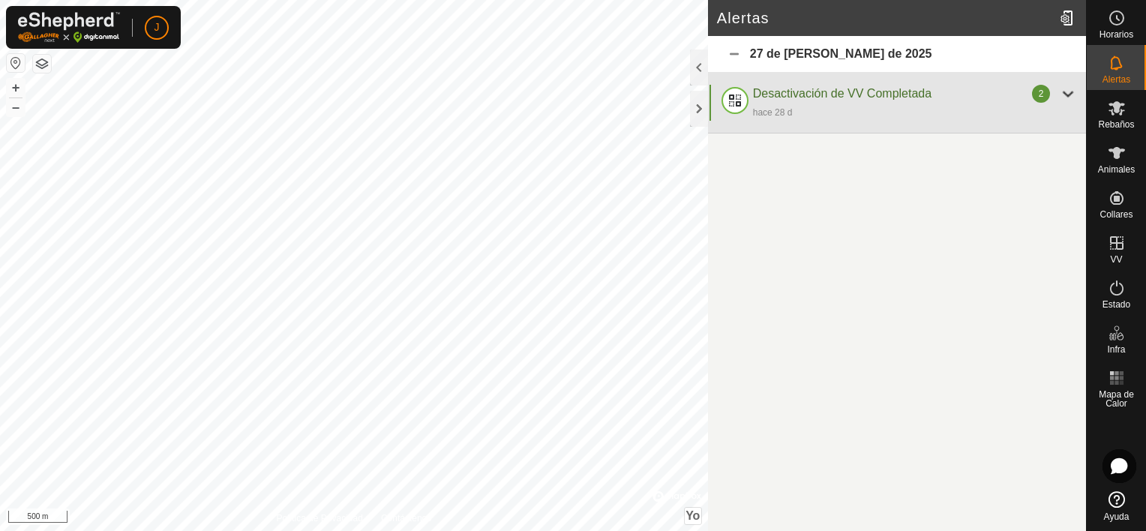
click at [1071, 86] on div at bounding box center [1068, 94] width 18 height 18
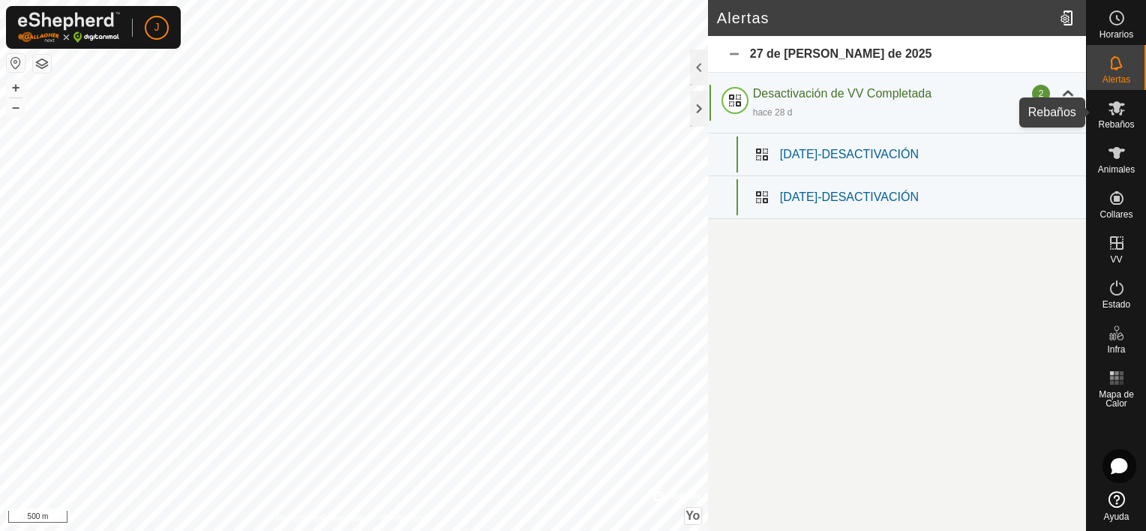
click at [1120, 120] on span "Rebaños" at bounding box center [1116, 124] width 36 height 9
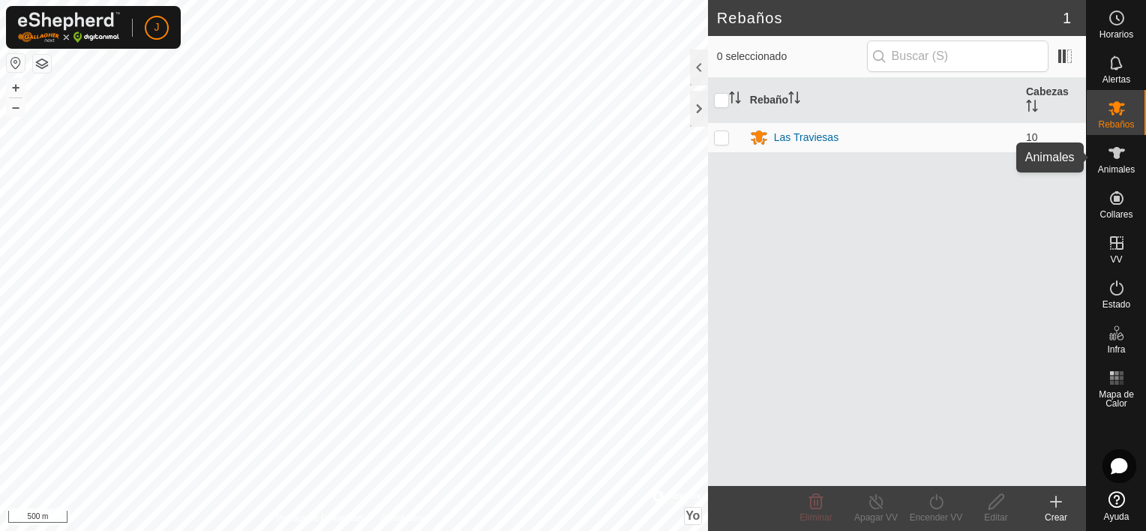
click at [1103, 157] on es-animals-svg-icon at bounding box center [1116, 153] width 27 height 24
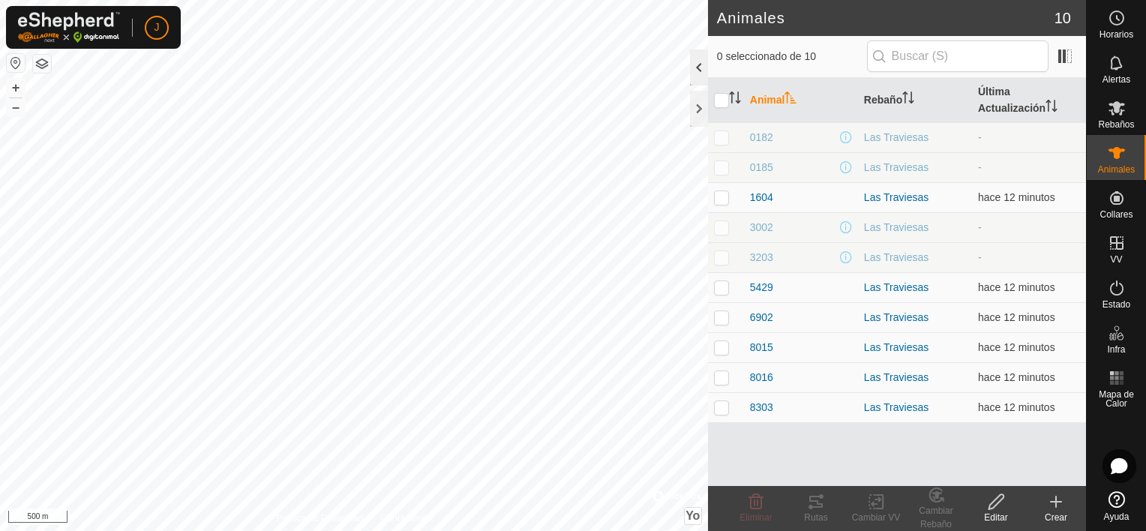
click at [692, 61] on div at bounding box center [699, 67] width 18 height 36
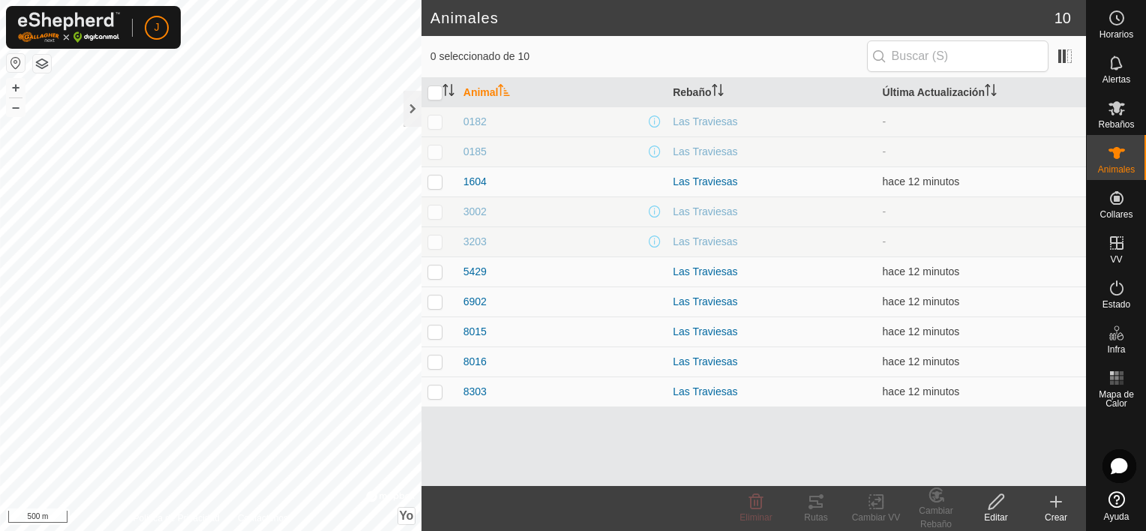
click at [714, 112] on td "Las Traviesas" at bounding box center [771, 121] width 209 height 30
click at [712, 121] on div "Las Traviesas" at bounding box center [771, 122] width 197 height 16
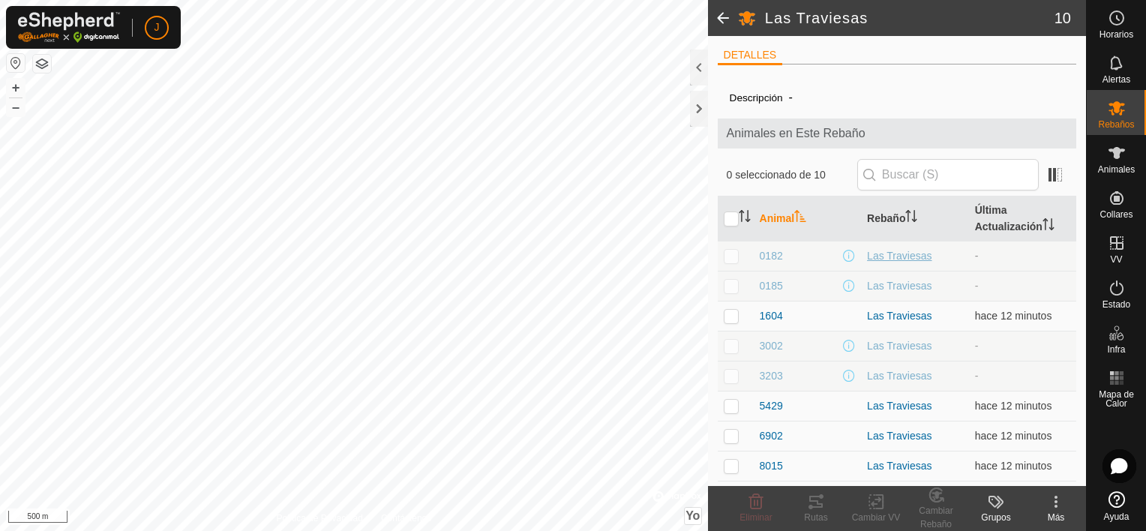
click at [873, 259] on div "Las Traviesas" at bounding box center [915, 256] width 96 height 16
click at [704, 67] on div at bounding box center [699, 67] width 18 height 36
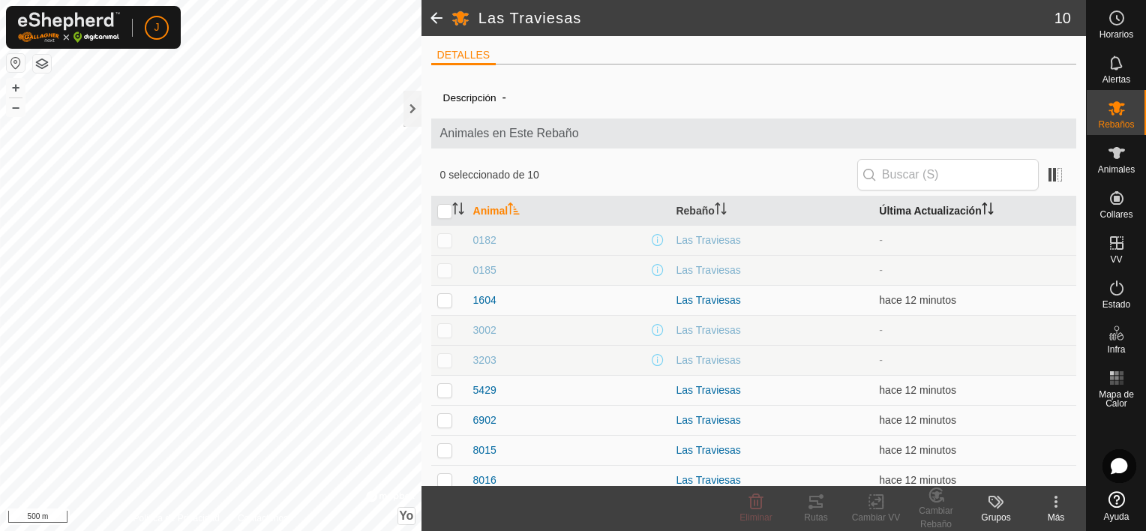
click at [895, 211] on font "Última Actualización" at bounding box center [930, 211] width 102 height 12
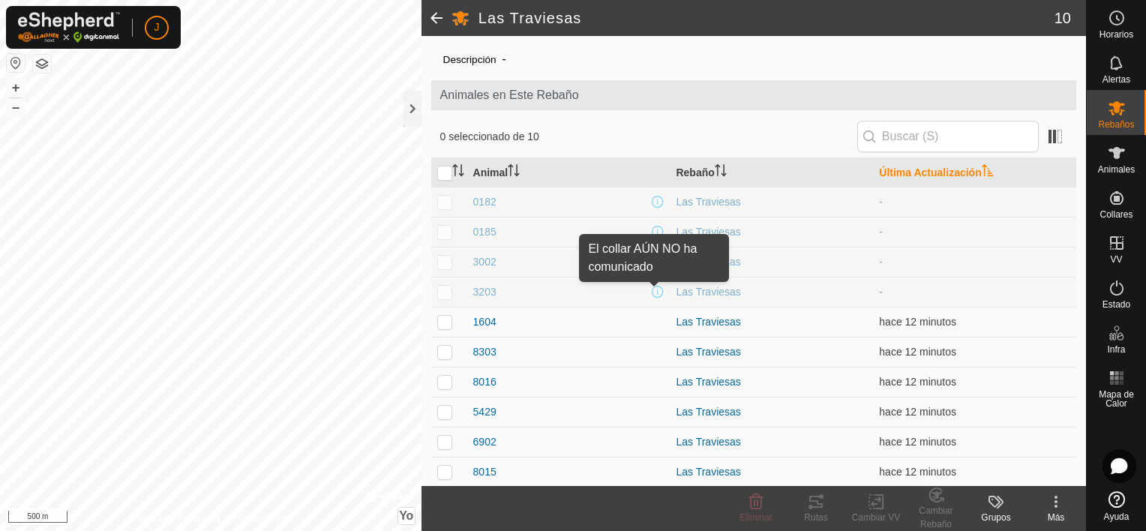
click at [652, 292] on span at bounding box center [658, 292] width 12 height 12
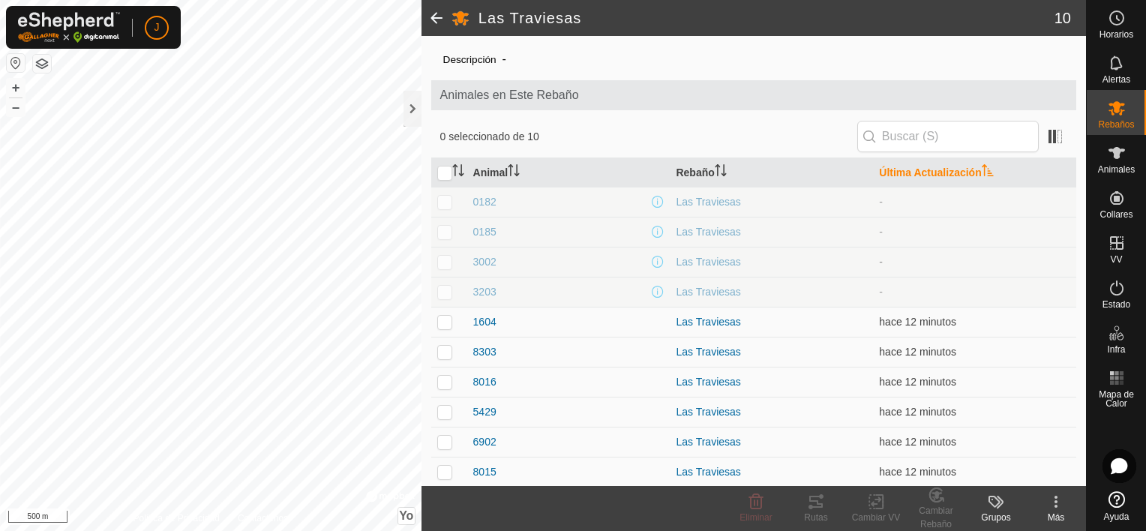
click at [662, 258] on td "3002" at bounding box center [568, 262] width 203 height 30
click at [939, 169] on font "Última Actualización" at bounding box center [930, 172] width 102 height 12
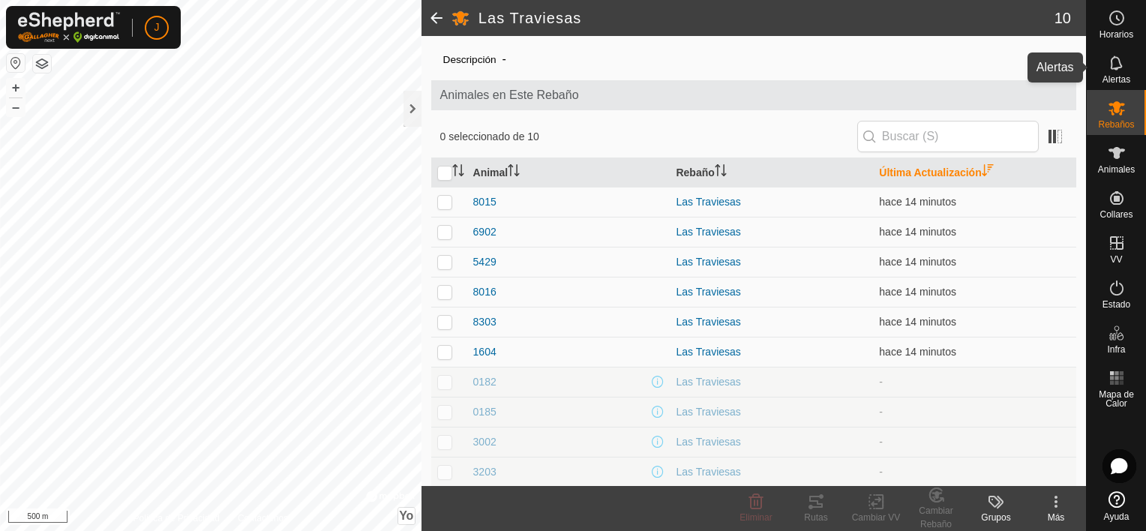
click at [1123, 69] on icon at bounding box center [1117, 63] width 18 height 18
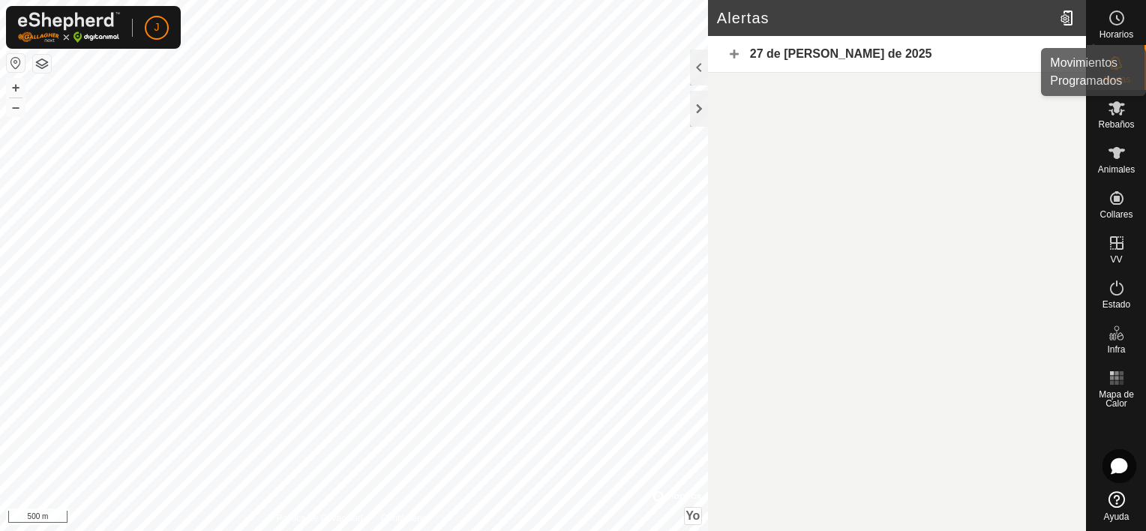
click at [1115, 17] on icon at bounding box center [1117, 18] width 18 height 18
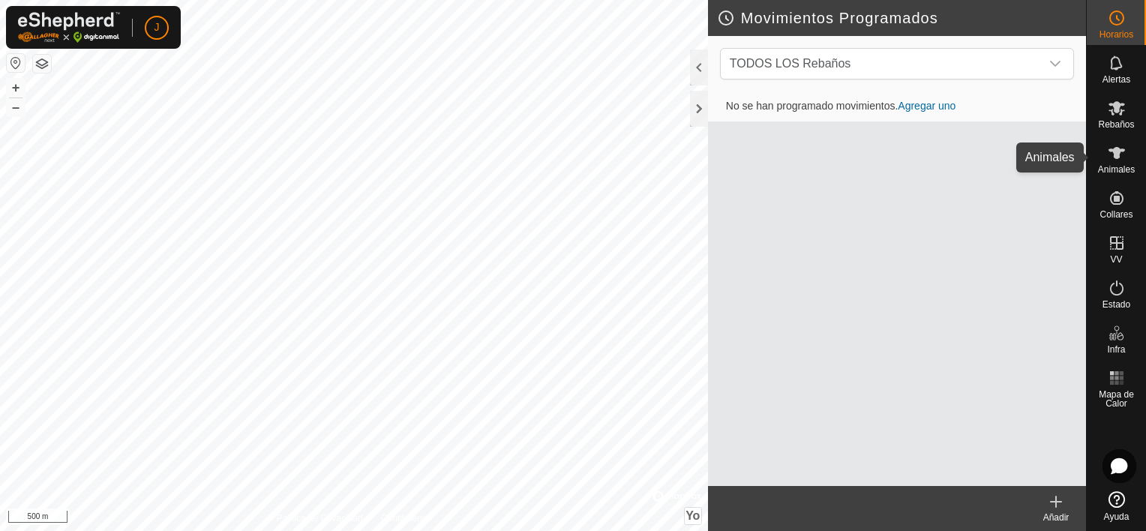
click at [1108, 169] on span "Animales" at bounding box center [1116, 169] width 37 height 9
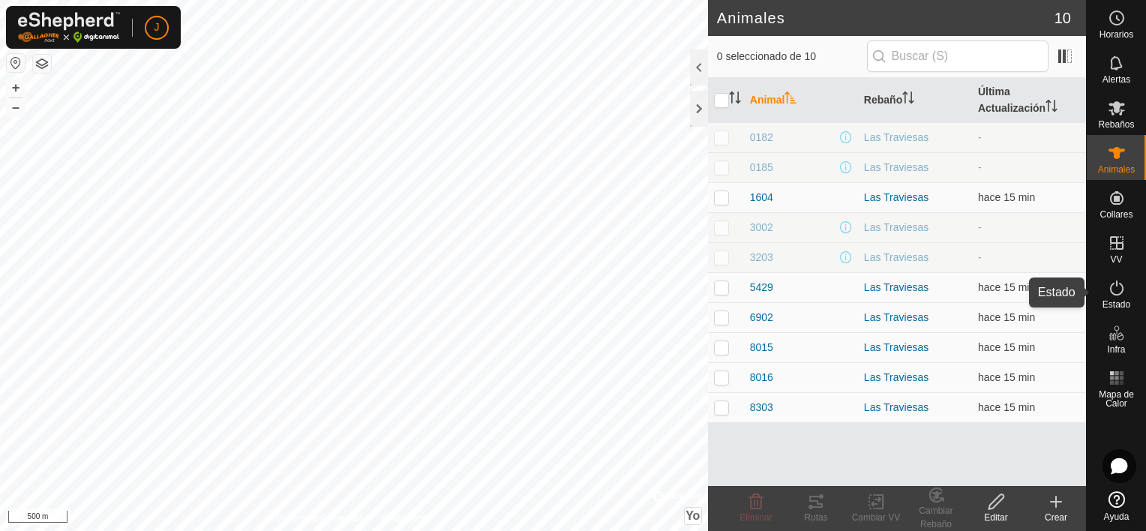
click at [1113, 297] on es-activation-svg-icon at bounding box center [1116, 288] width 27 height 24
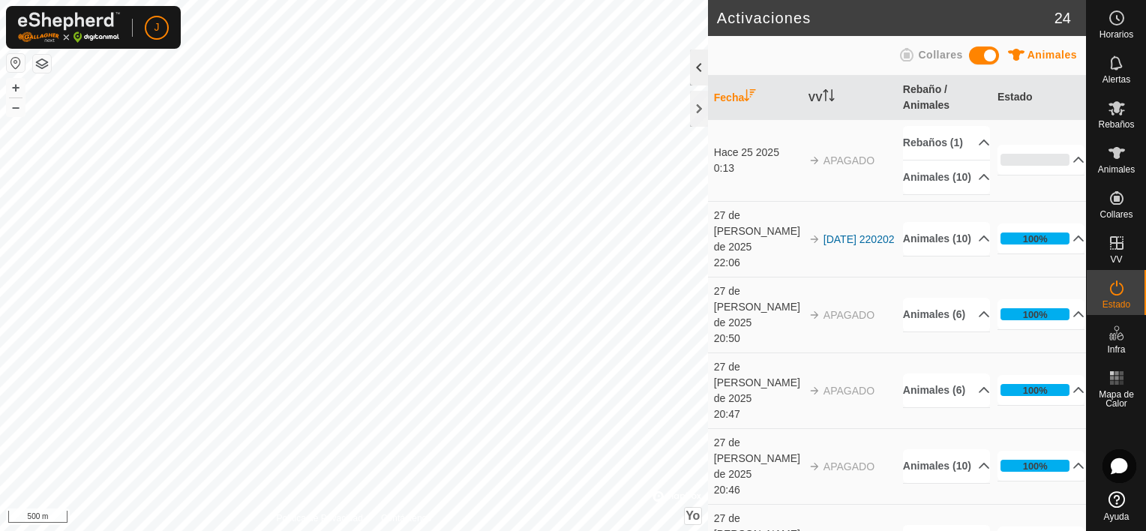
click at [694, 65] on div at bounding box center [699, 67] width 18 height 36
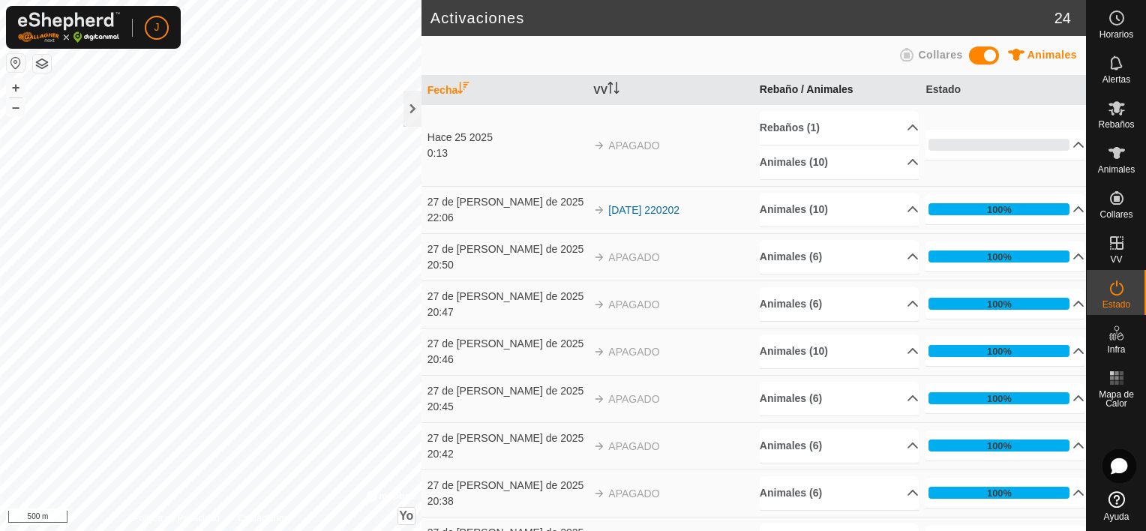
click at [821, 88] on font "Rebaño / Animales" at bounding box center [807, 89] width 94 height 12
click at [913, 54] on icon at bounding box center [906, 54] width 13 height 13
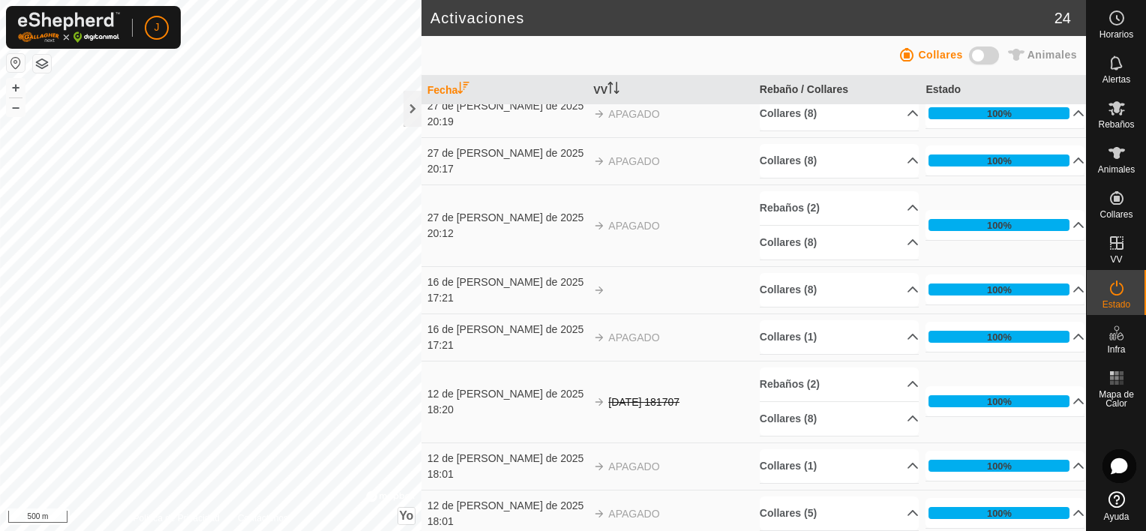
scroll to position [837, 0]
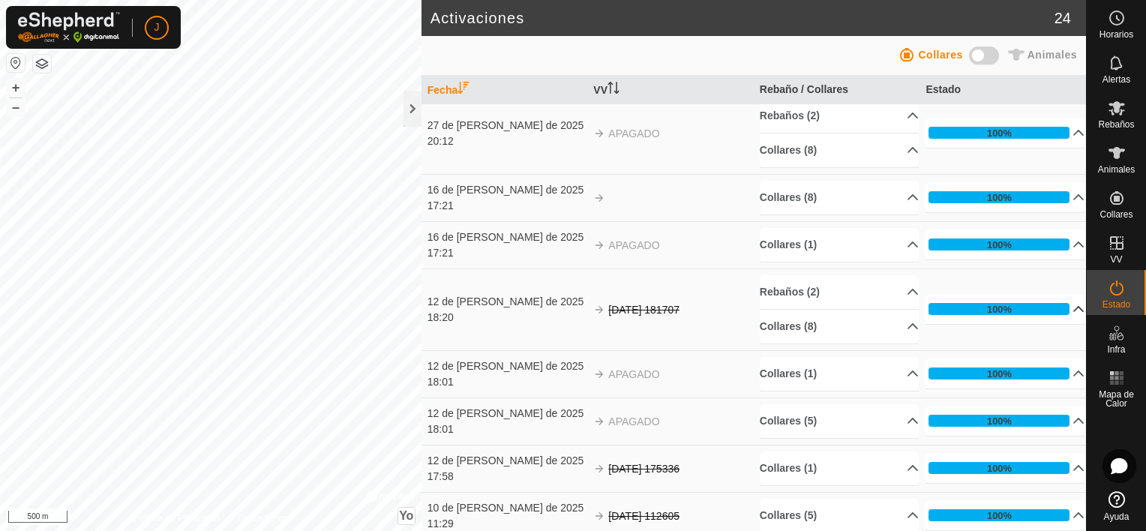
click at [1059, 298] on p-accordion-header "100%" at bounding box center [1004, 309] width 159 height 30
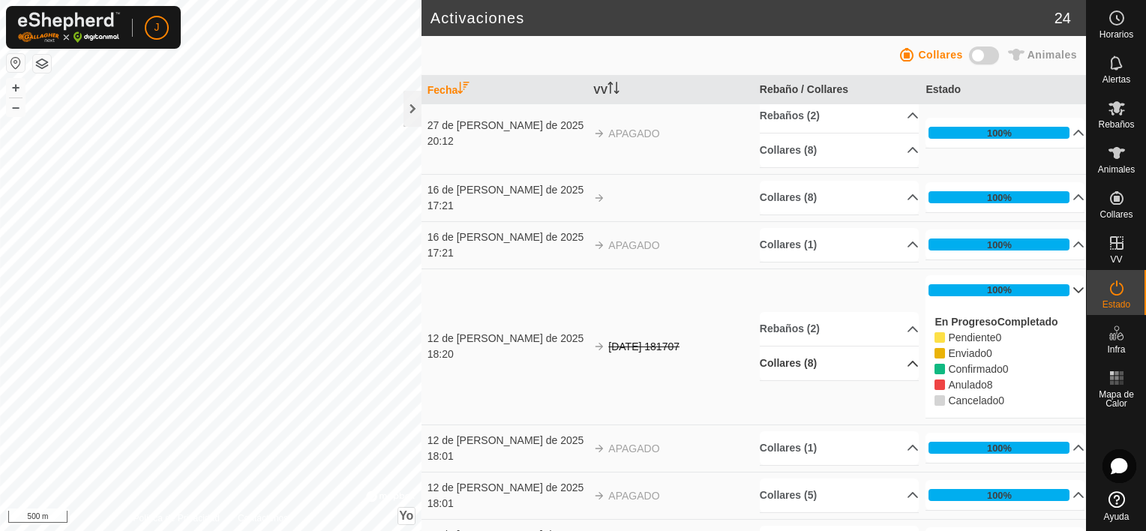
click at [891, 354] on p-accordion-header "Collares (8)" at bounding box center [839, 363] width 159 height 34
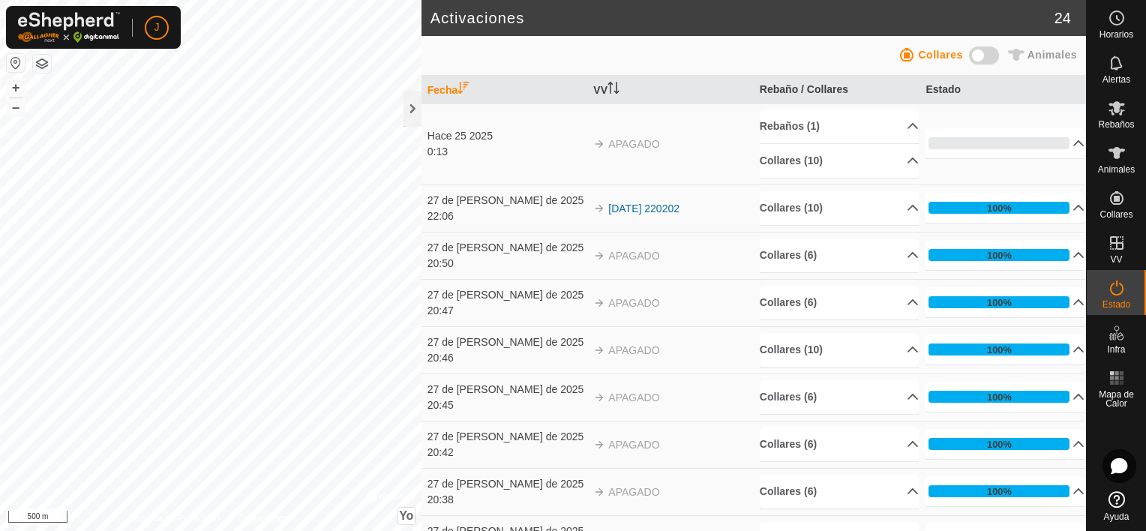
scroll to position [0, 0]
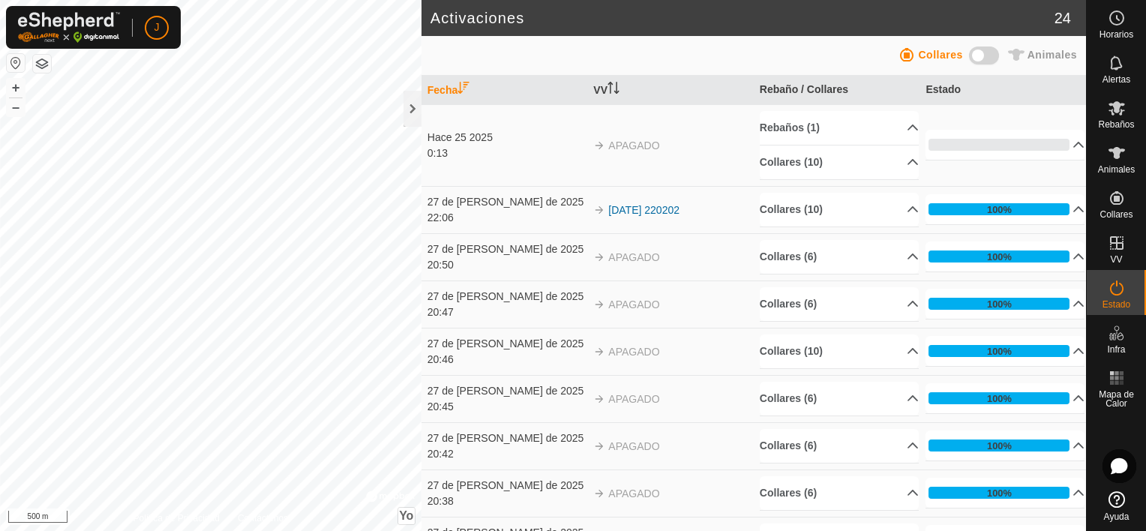
click at [993, 56] on span at bounding box center [984, 55] width 30 height 18
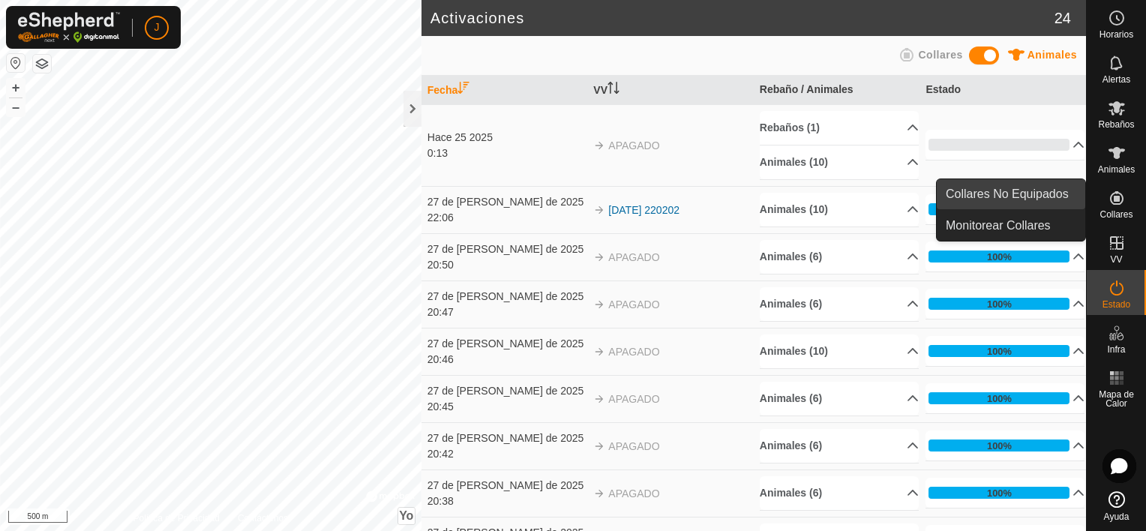
drag, startPoint x: 1082, startPoint y: 200, endPoint x: 1027, endPoint y: 196, distance: 55.7
click at [1027, 196] on link "Collares No Equipados" at bounding box center [1011, 194] width 148 height 30
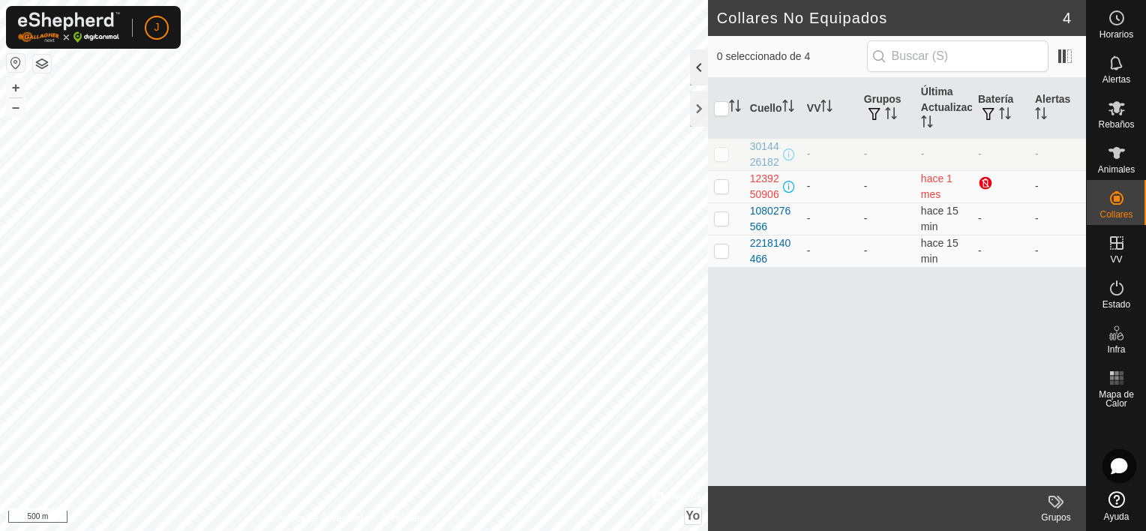
click at [691, 68] on div at bounding box center [699, 67] width 18 height 36
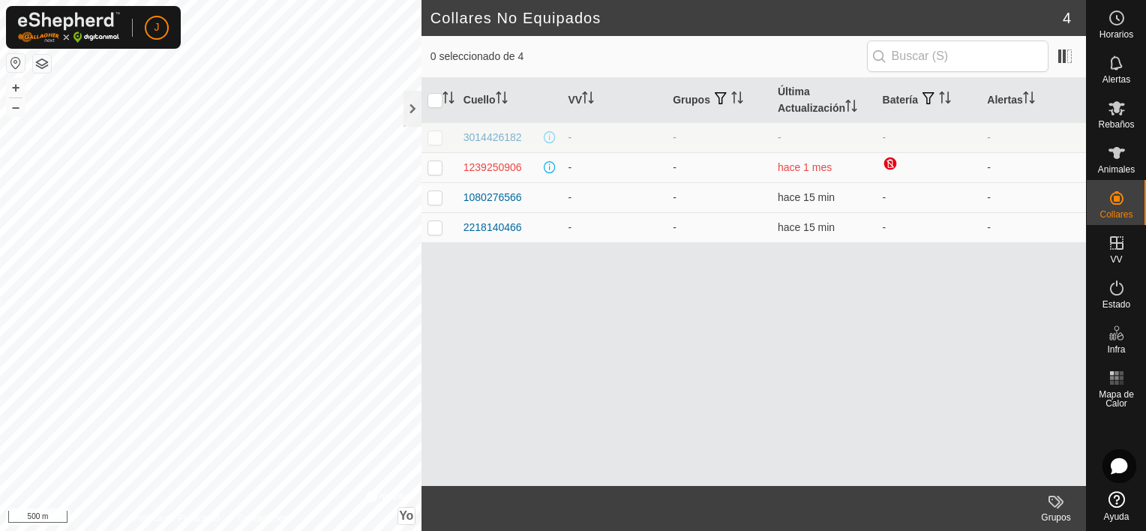
click at [19, 64] on button "button" at bounding box center [16, 63] width 18 height 18
click at [1118, 499] on icon at bounding box center [1116, 499] width 16 height 16
click at [1109, 470] on div at bounding box center [1119, 466] width 34 height 34
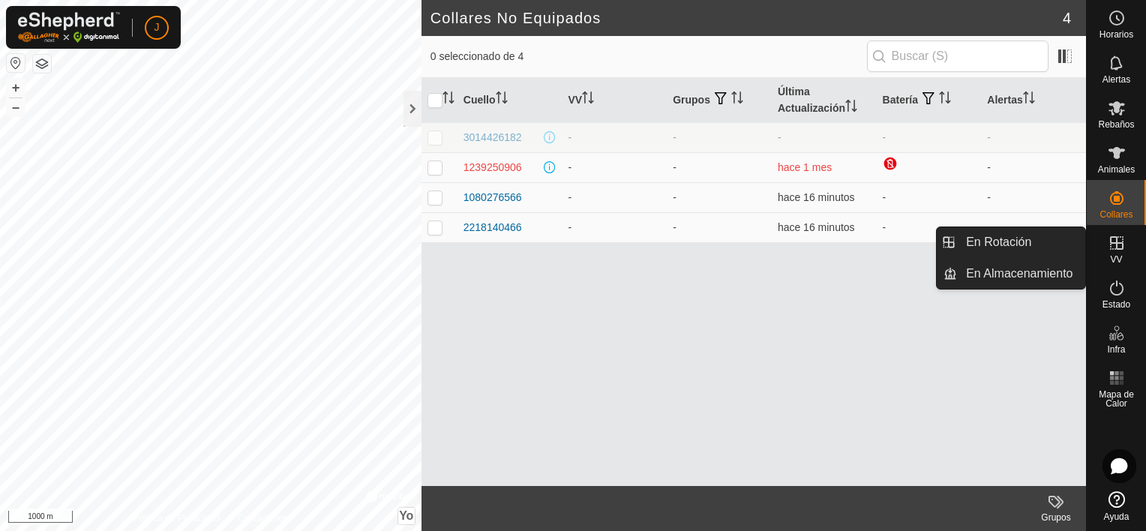
click at [1109, 243] on icon at bounding box center [1117, 243] width 18 height 18
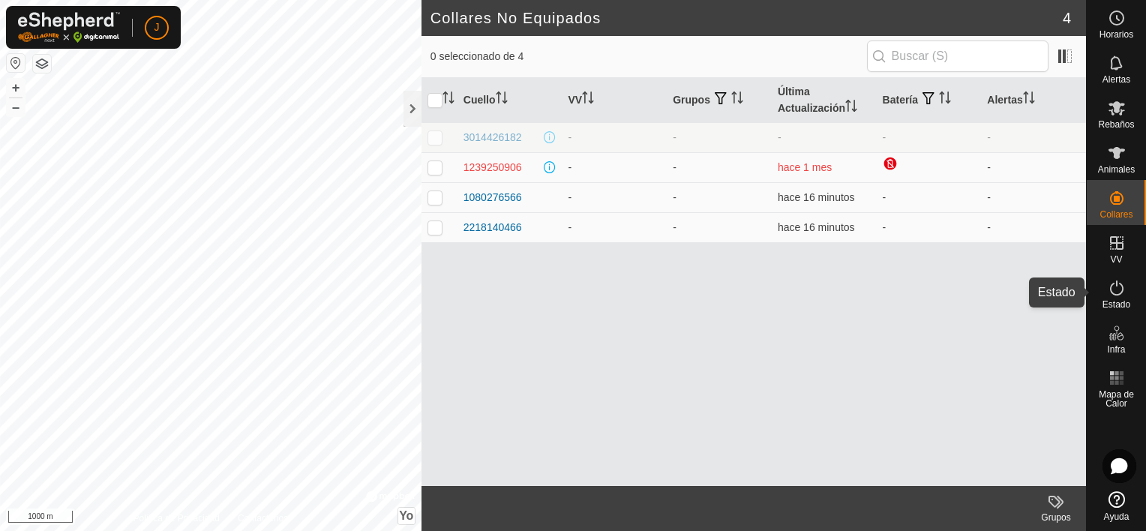
click at [1113, 291] on icon at bounding box center [1117, 288] width 18 height 18
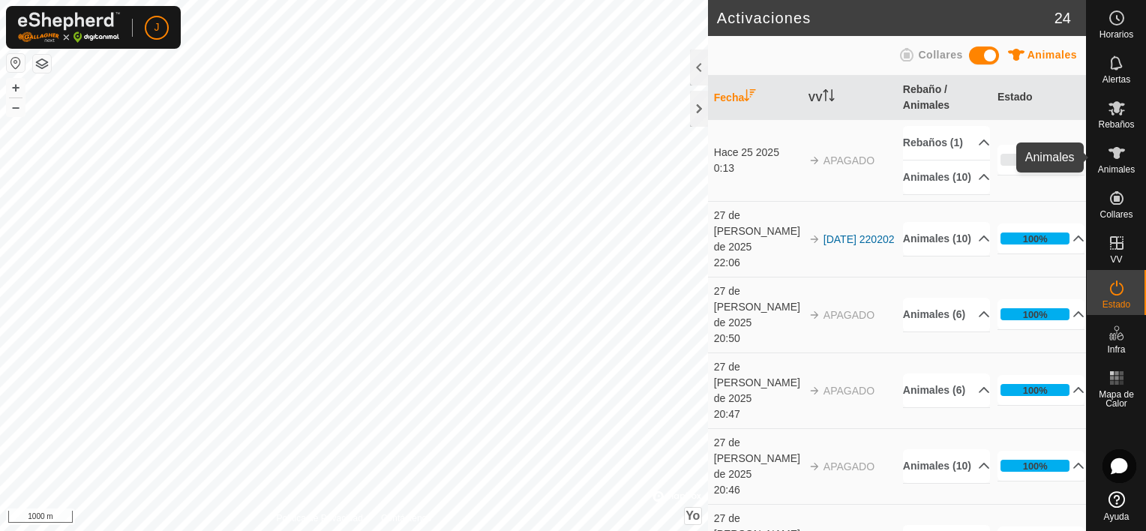
click at [1125, 150] on es-animals-svg-icon at bounding box center [1116, 153] width 27 height 24
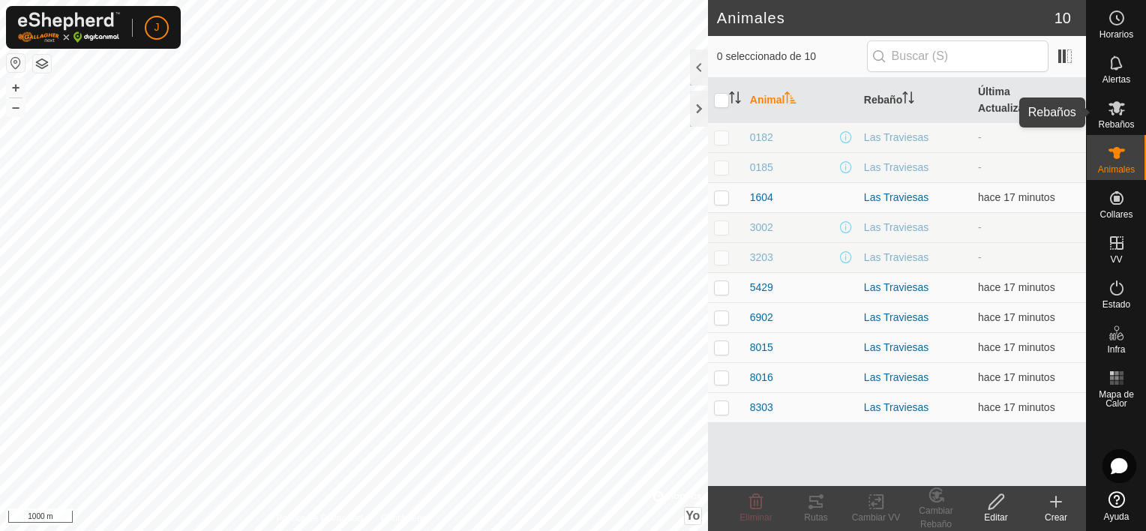
click at [1108, 109] on icon at bounding box center [1117, 108] width 18 height 18
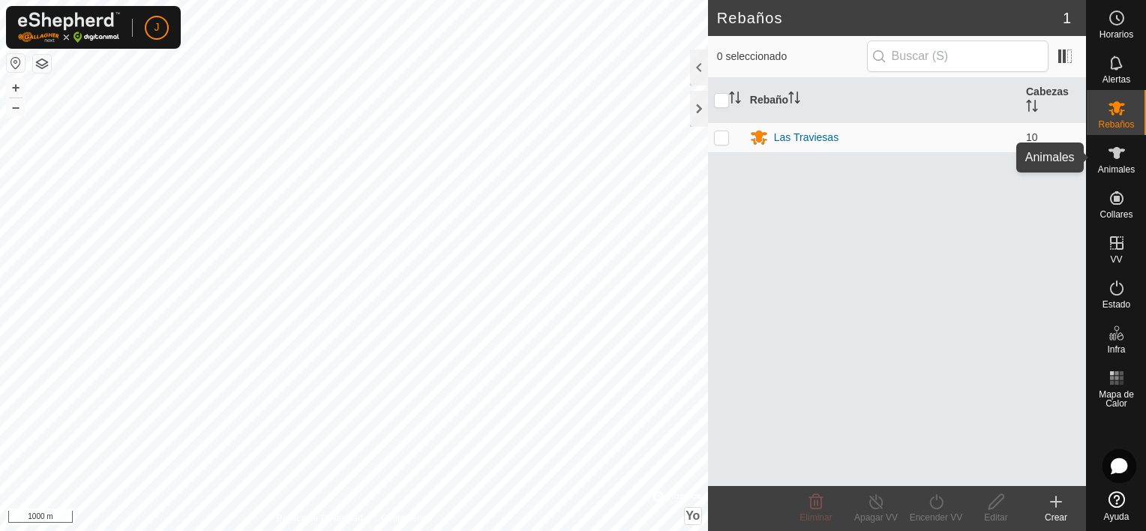
click at [1126, 165] on span "Animales" at bounding box center [1116, 169] width 37 height 9
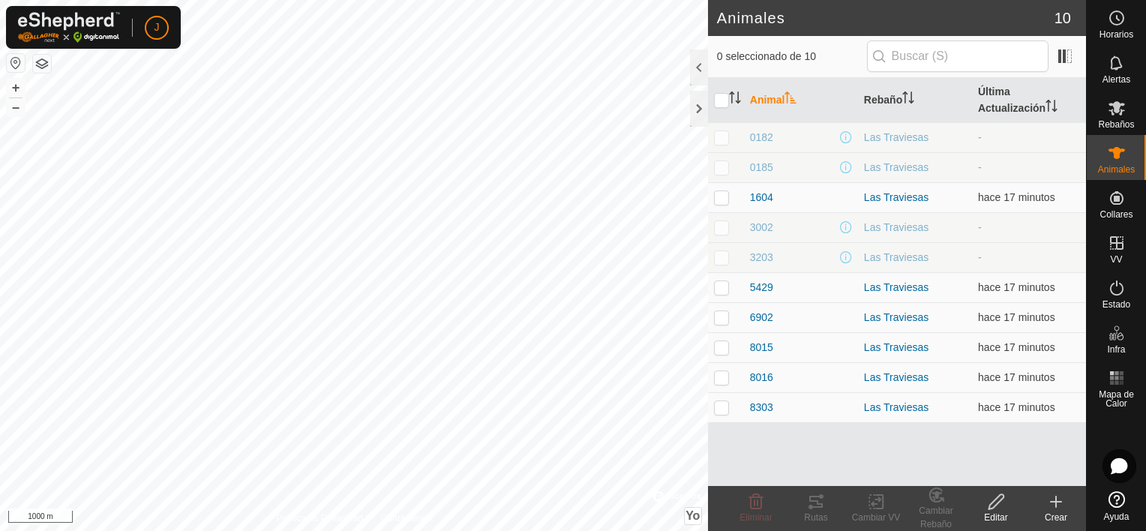
click at [991, 504] on icon at bounding box center [995, 501] width 15 height 15
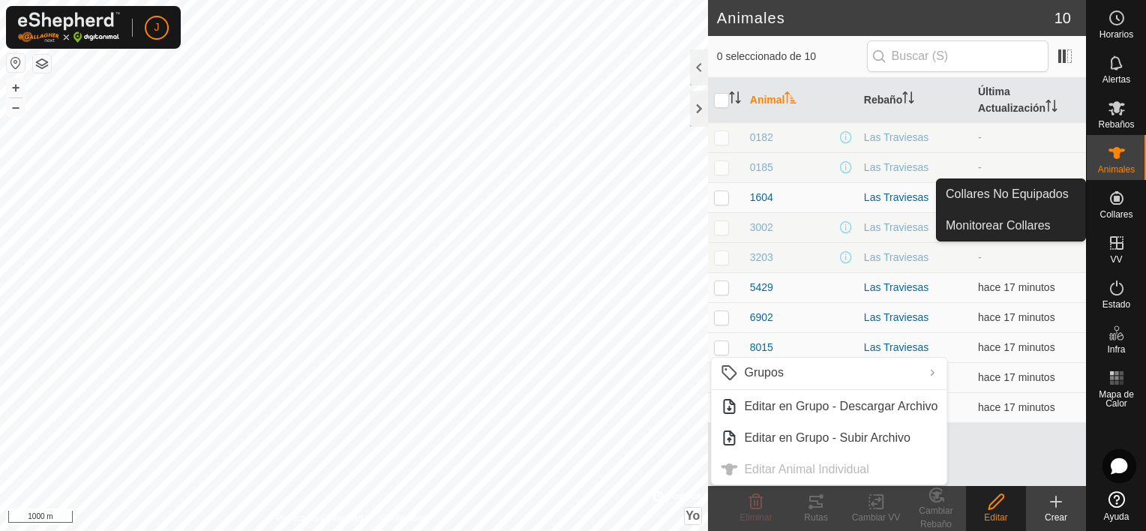
click at [1112, 199] on icon at bounding box center [1117, 198] width 18 height 18
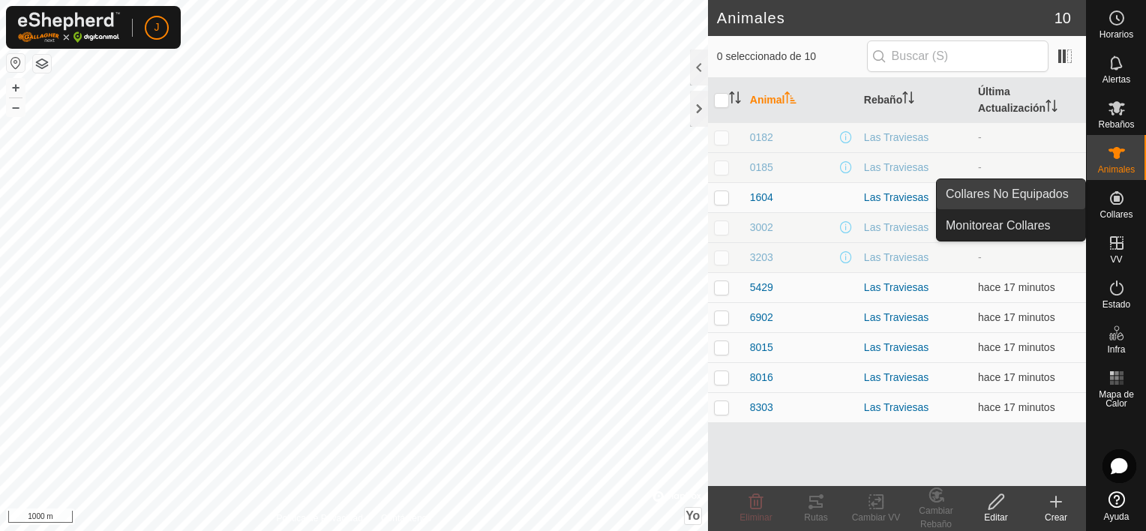
click at [1018, 196] on link "Collares No Equipados" at bounding box center [1011, 194] width 148 height 30
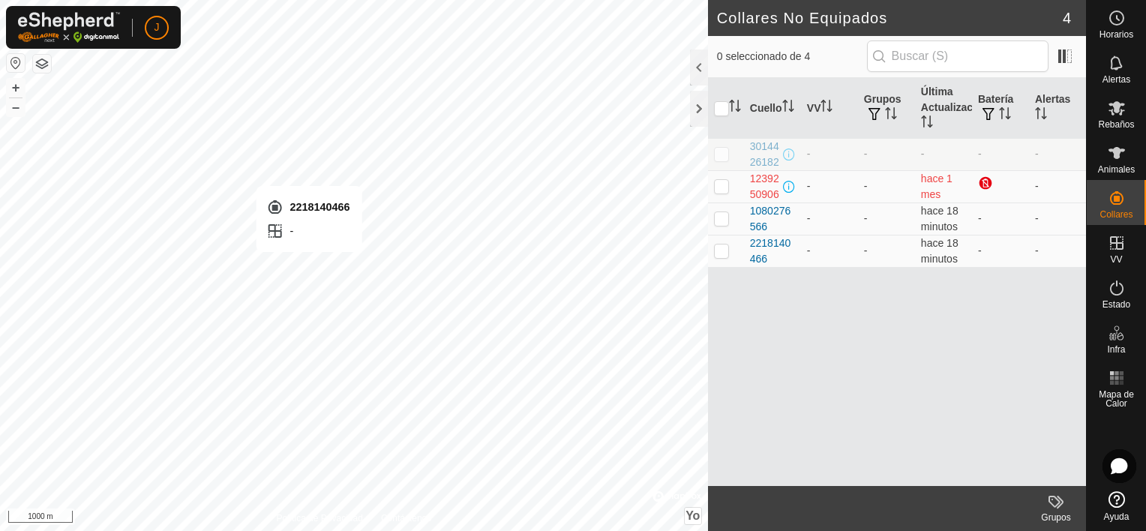
checkbox input "true"
checkbox input "false"
click at [700, 107] on div at bounding box center [699, 109] width 18 height 36
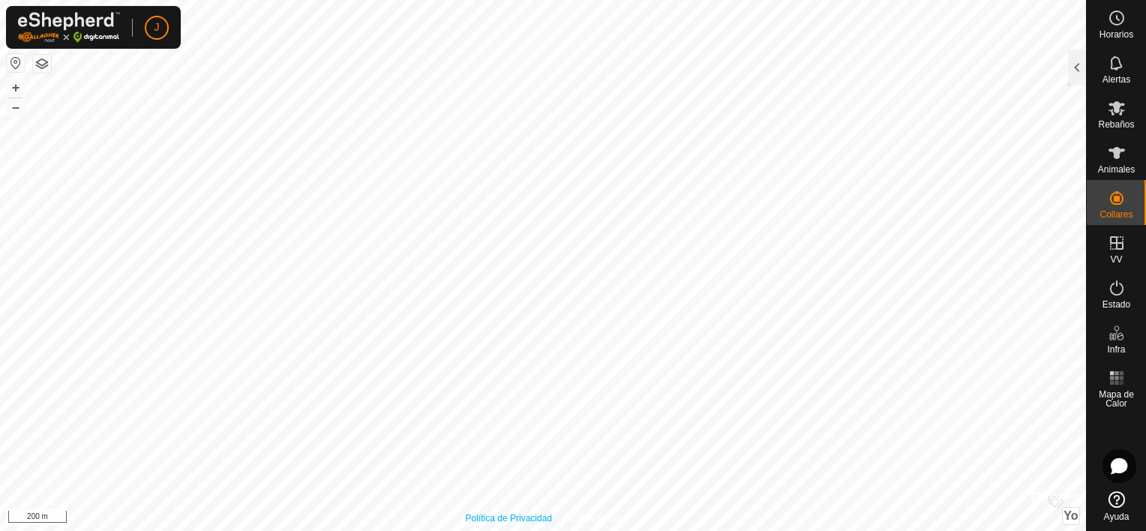
click at [497, 511] on div "Política de Privacidad Contáctenos 8303 4185058030 Las Traviesas [DATE] 220202 …" at bounding box center [543, 265] width 1086 height 531
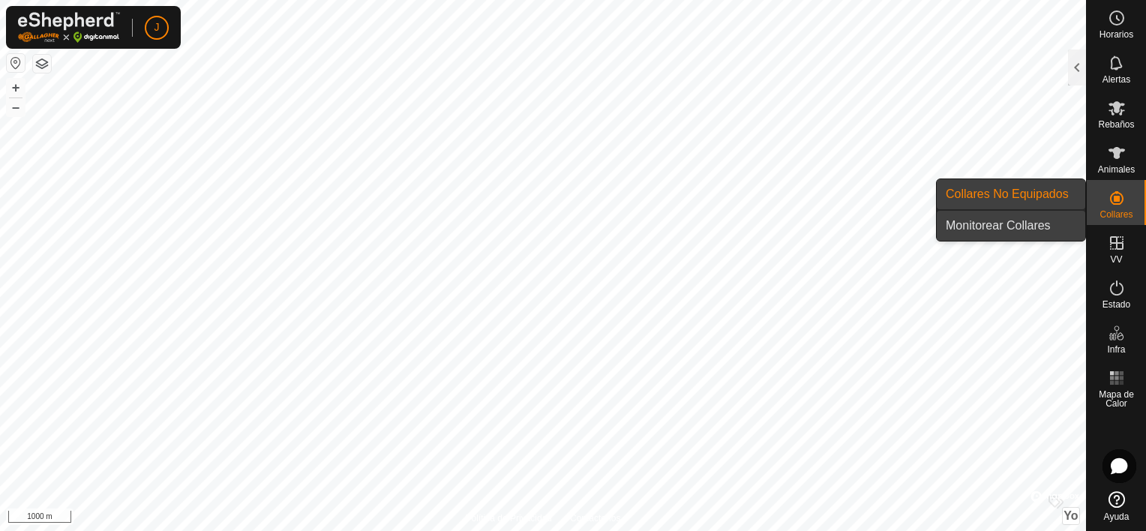
click at [1021, 219] on link "Monitorear Collares" at bounding box center [1011, 226] width 148 height 30
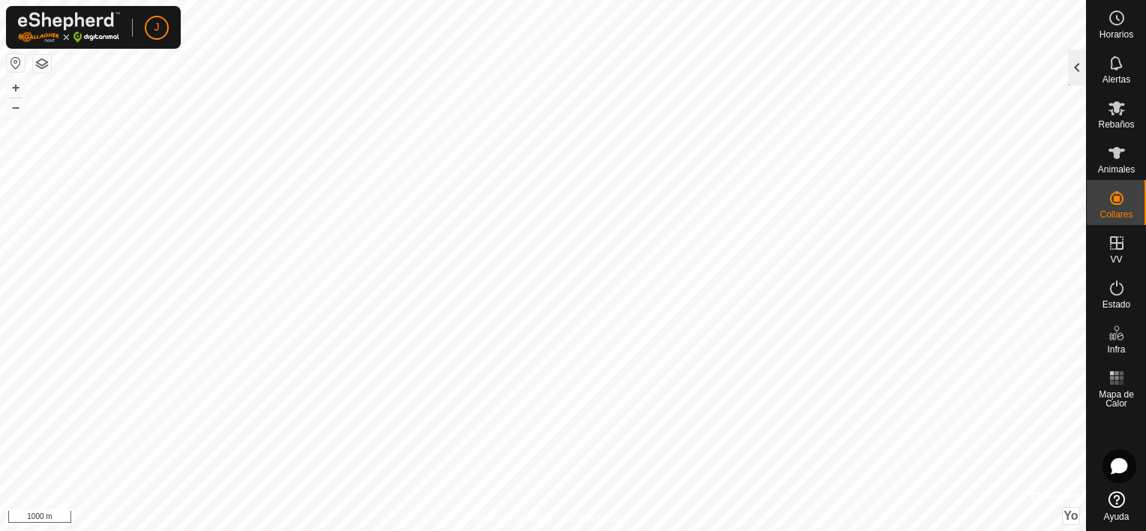
click at [1074, 77] on div at bounding box center [1077, 67] width 18 height 36
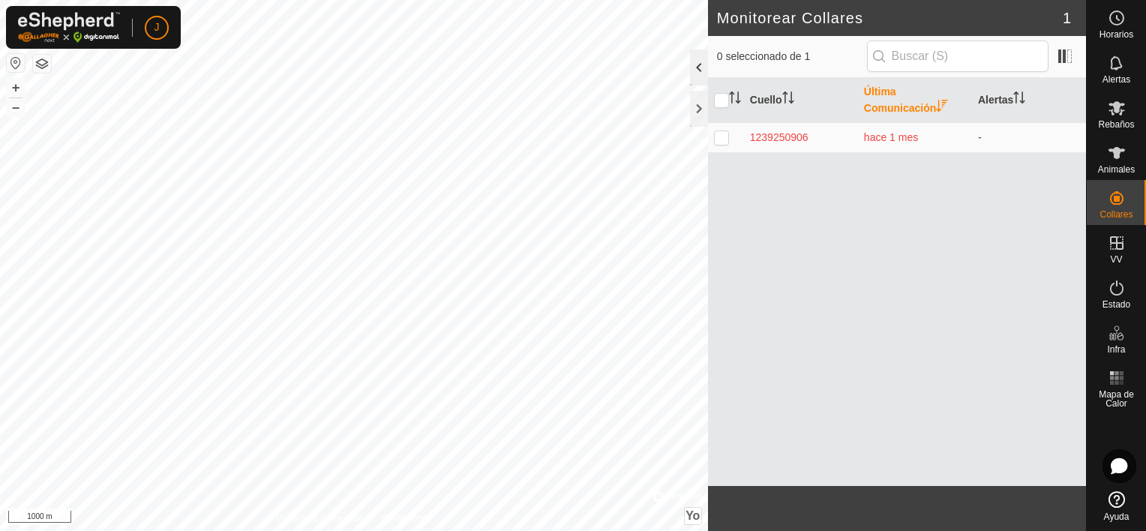
click at [695, 65] on div at bounding box center [699, 67] width 18 height 36
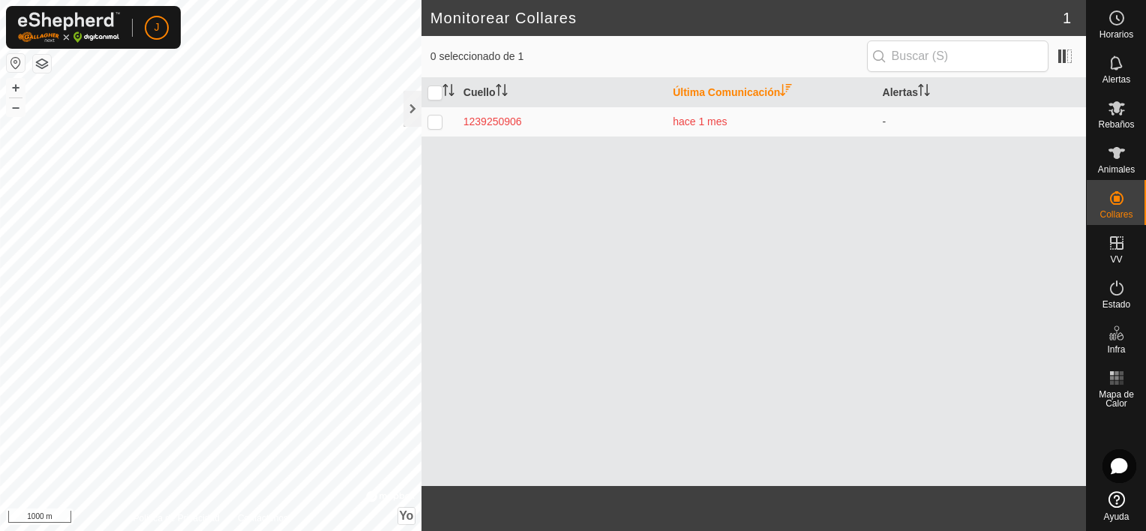
click at [475, 66] on div "Monitorear Collares 1 0 seleccionado de 1 [PERSON_NAME] Última Comunicación Ale…" at bounding box center [543, 265] width 1086 height 531
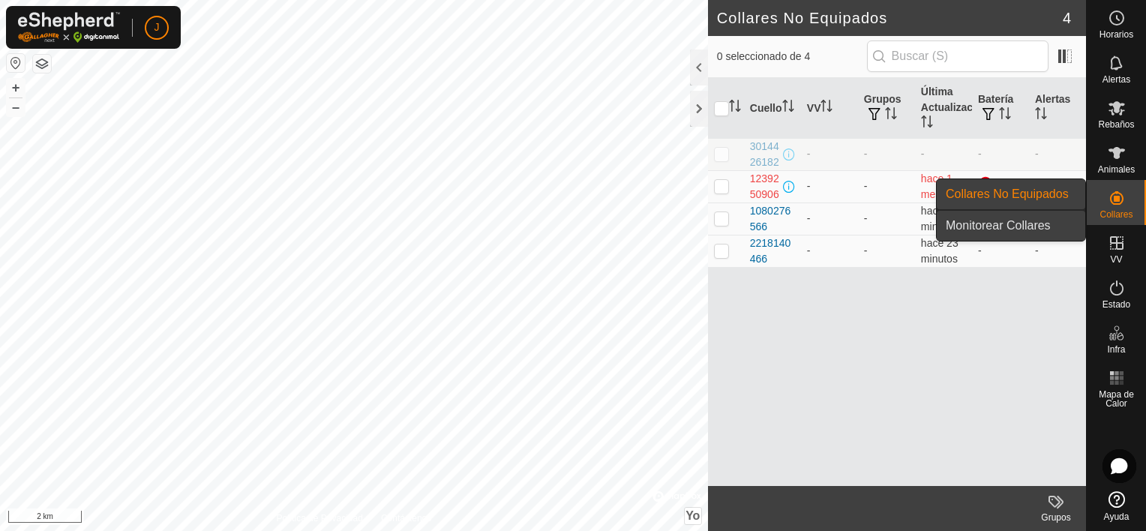
click at [1038, 220] on link "Monitorear Collares" at bounding box center [1011, 226] width 148 height 30
click at [1021, 228] on link "Monitorear Collares" at bounding box center [1011, 226] width 148 height 30
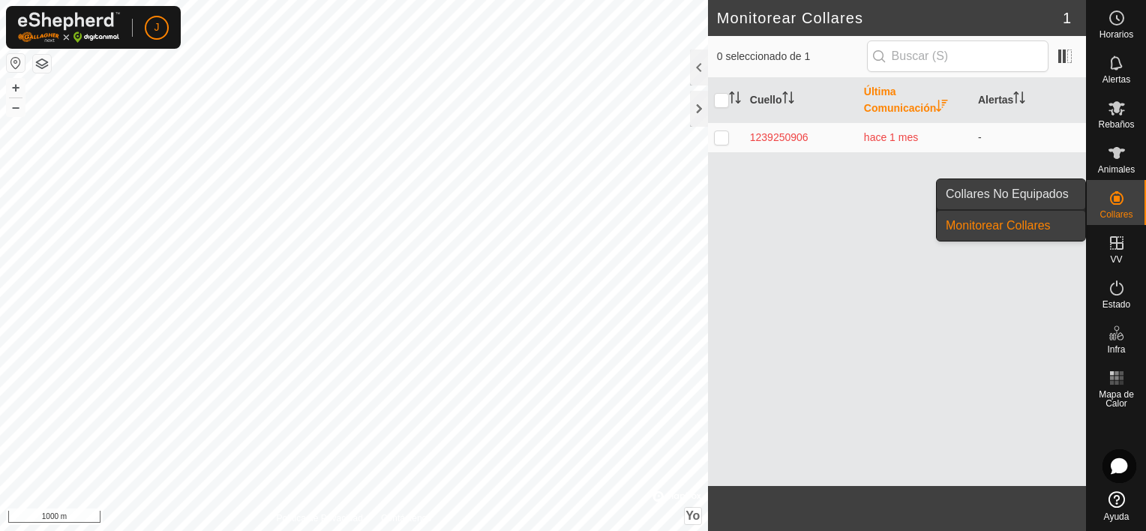
click at [1012, 192] on link "Collares No Equipados" at bounding box center [1011, 194] width 148 height 30
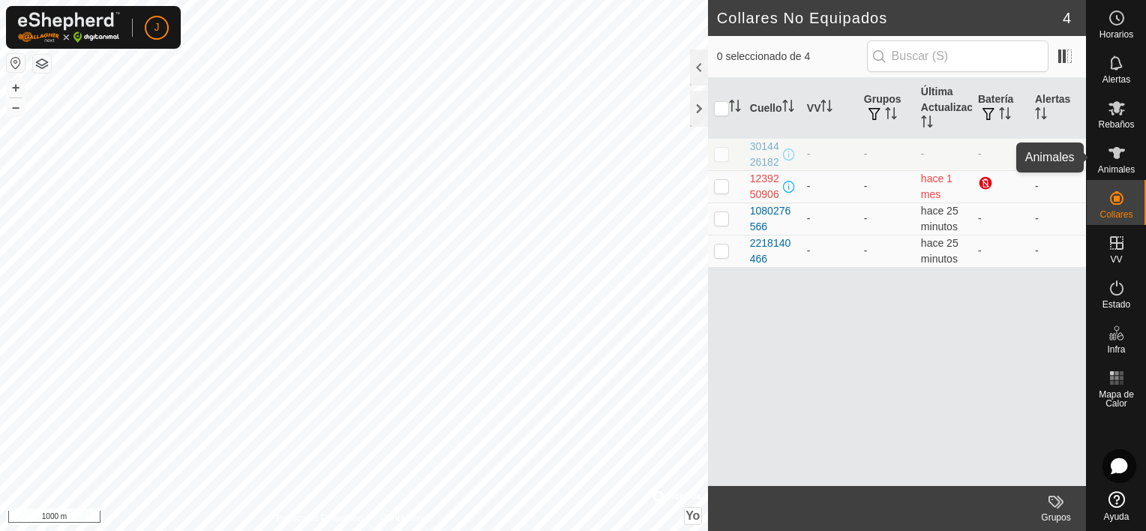
click at [1107, 165] on span "Animales" at bounding box center [1116, 169] width 37 height 9
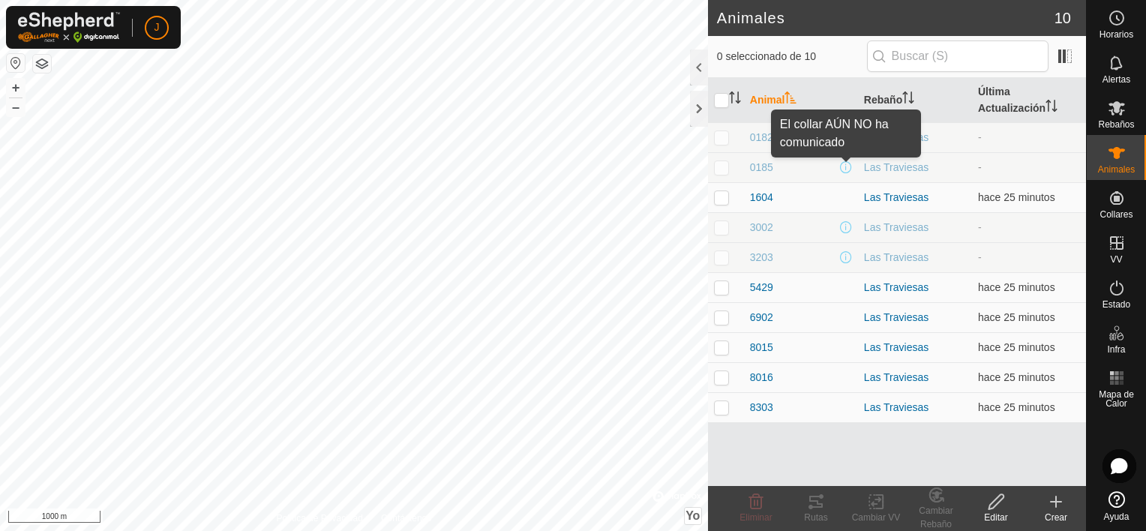
click at [846, 165] on span at bounding box center [846, 167] width 12 height 12
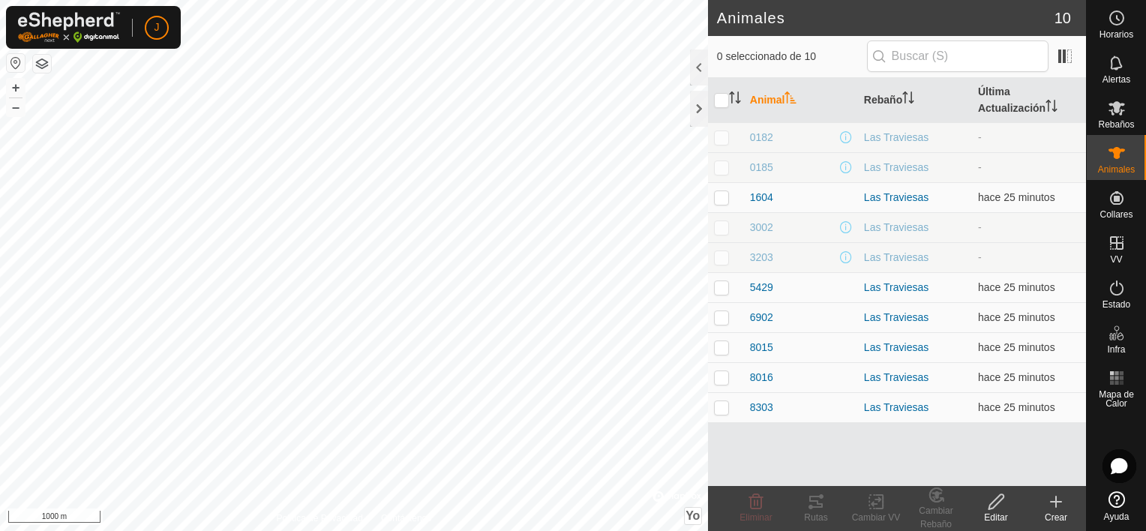
click at [846, 165] on span at bounding box center [846, 167] width 12 height 12
drag, startPoint x: 975, startPoint y: 162, endPoint x: 993, endPoint y: 166, distance: 18.4
click at [993, 166] on td "-" at bounding box center [1029, 167] width 114 height 30
drag, startPoint x: 993, startPoint y: 166, endPoint x: 985, endPoint y: 98, distance: 67.9
click at [985, 98] on th "Última Actualización" at bounding box center [1029, 100] width 114 height 45
